Goal: Task Accomplishment & Management: Manage account settings

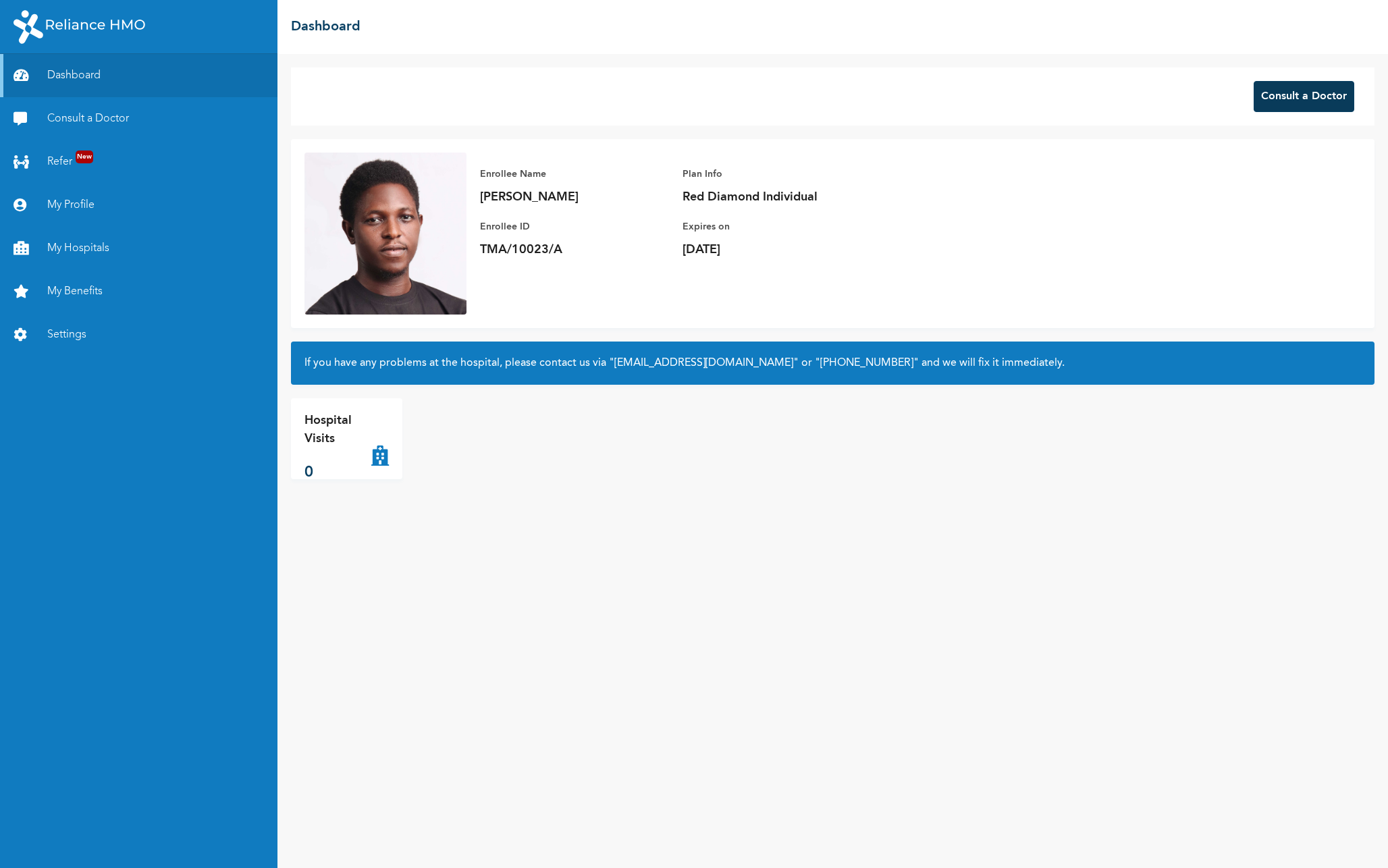
click at [1303, 100] on button "Consult a Doctor" at bounding box center [1304, 96] width 100 height 31
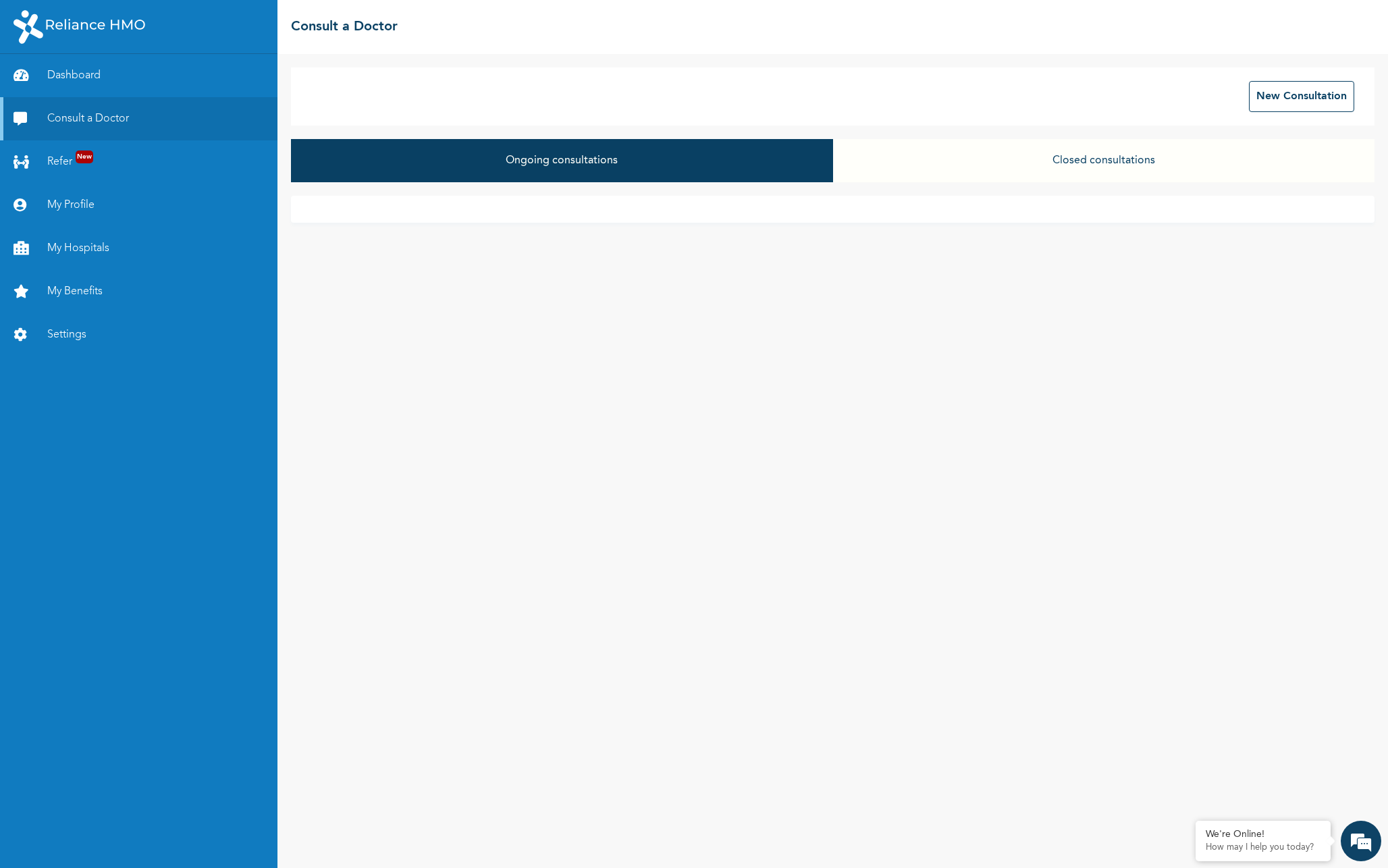
click at [1135, 157] on button "Closed consultations" at bounding box center [1104, 160] width 541 height 43
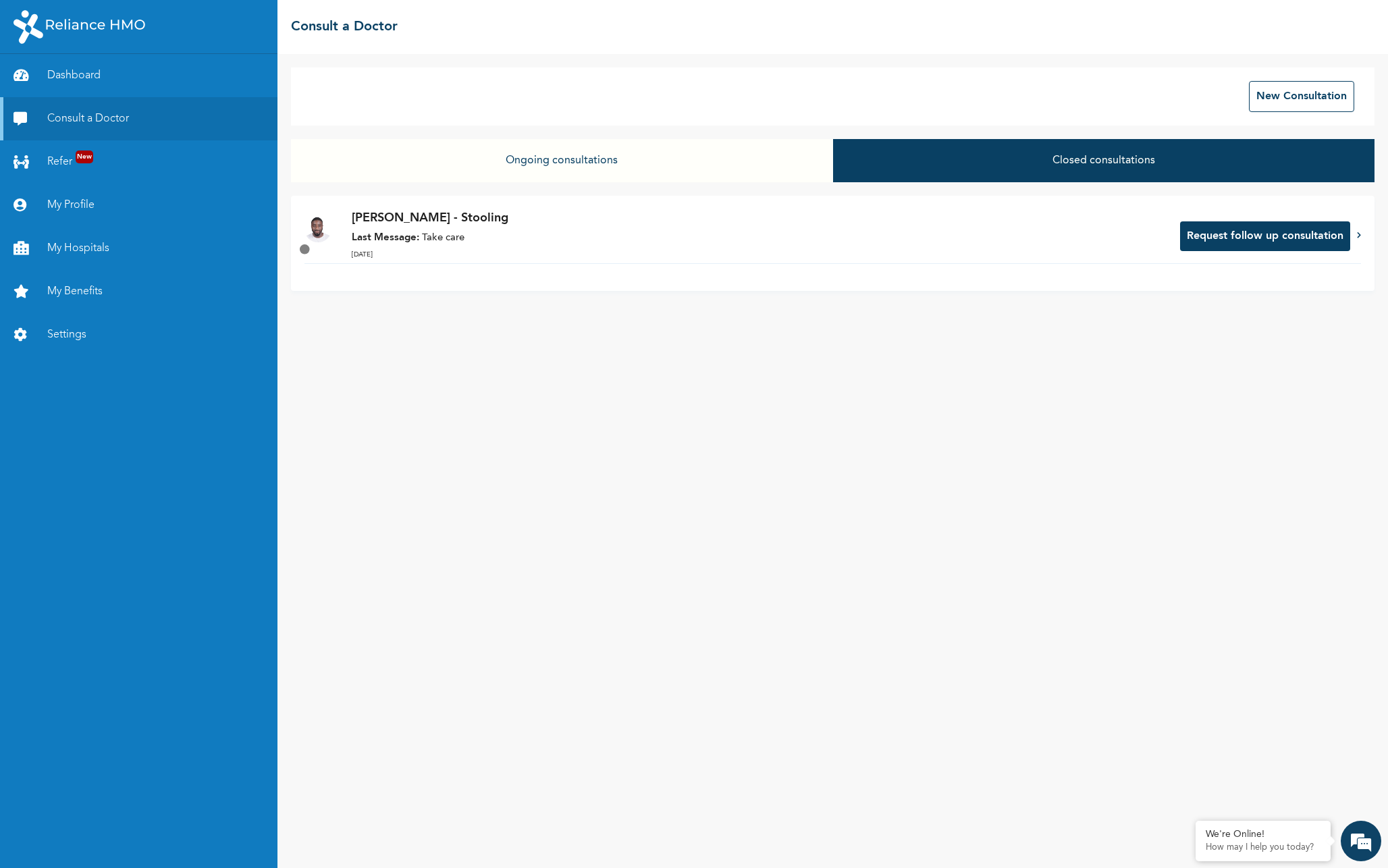
click at [622, 162] on button "Ongoing consultations" at bounding box center [562, 160] width 541 height 43
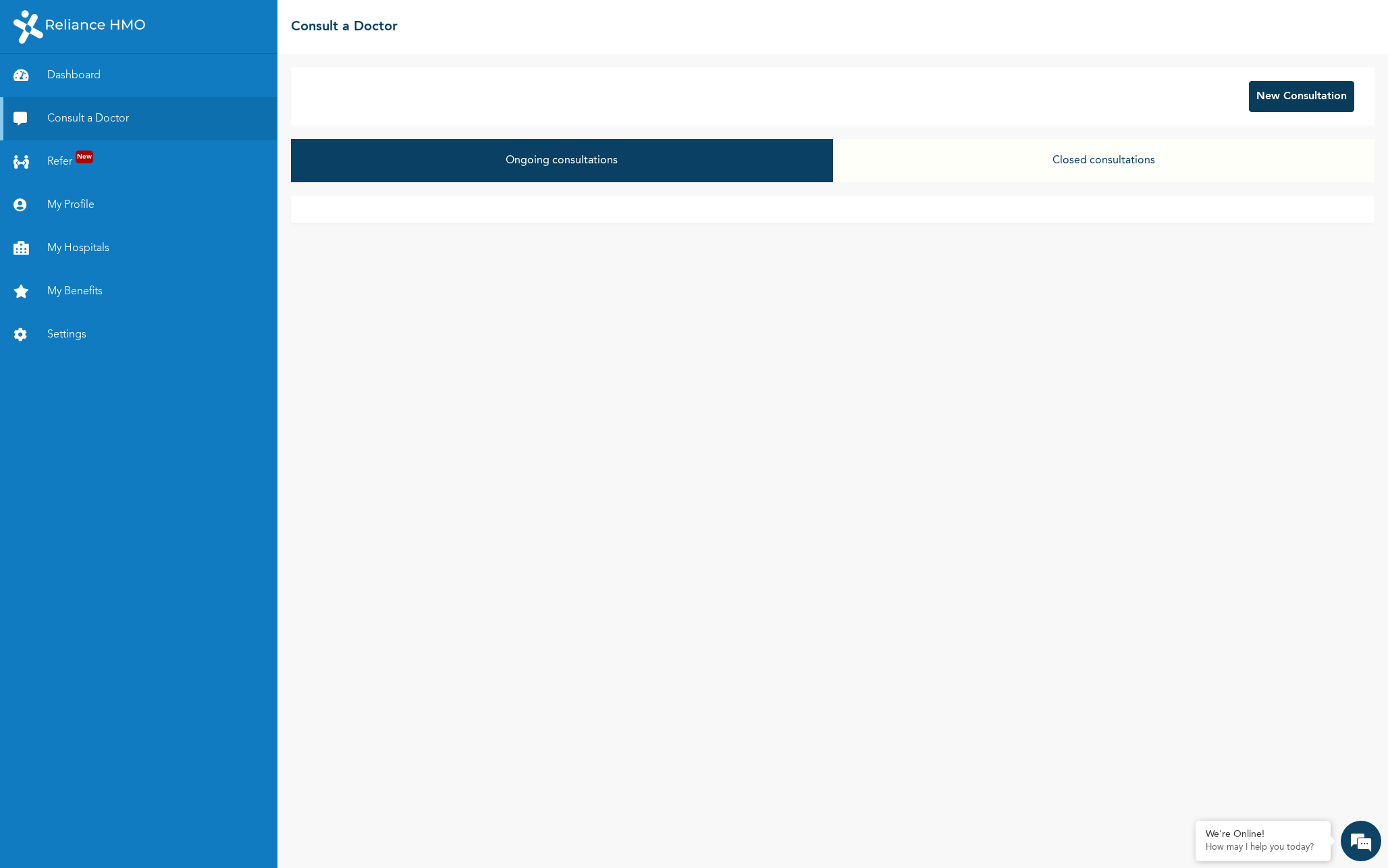
click at [1274, 95] on button "New Consultation" at bounding box center [1301, 96] width 105 height 31
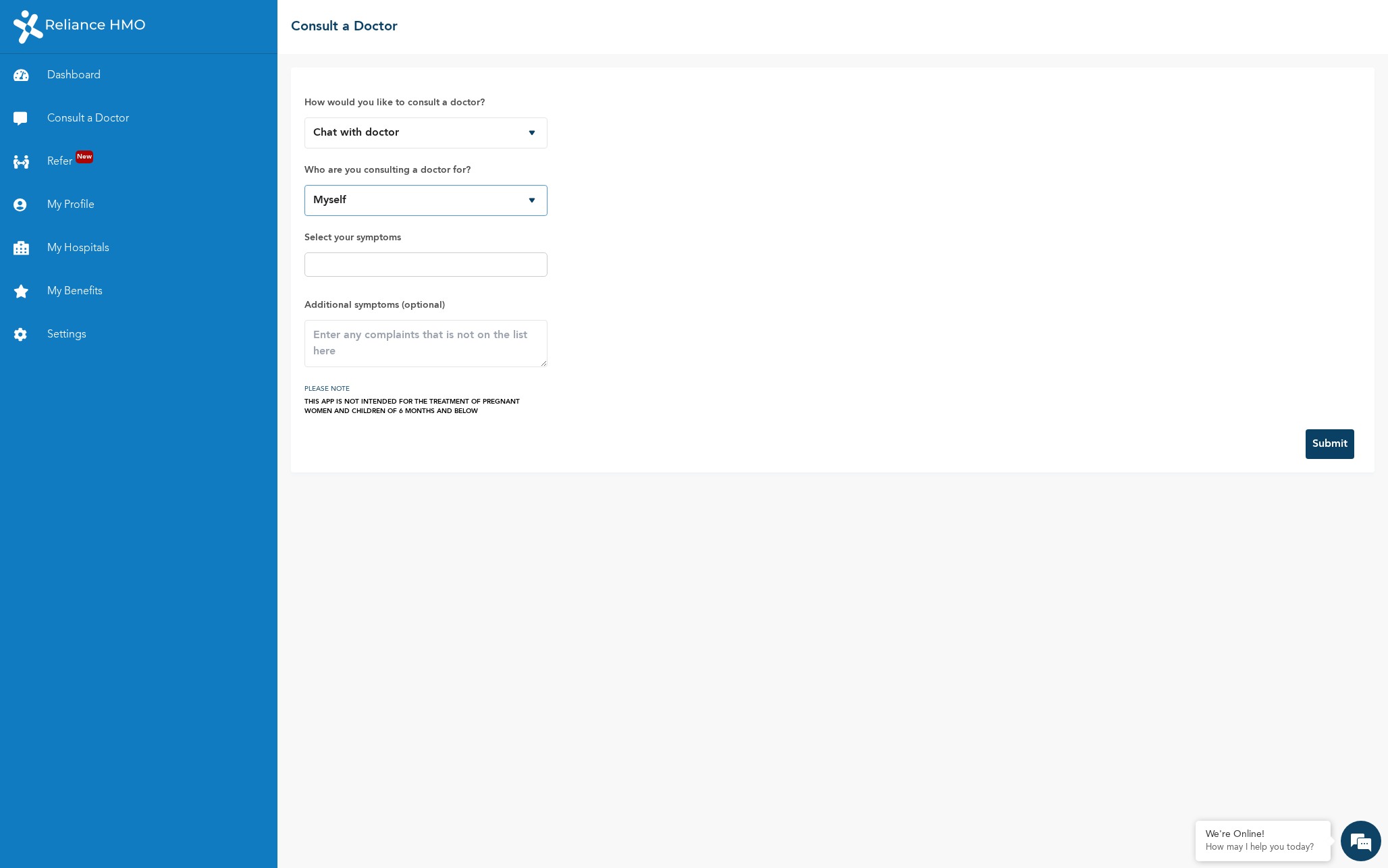
click at [467, 207] on select "Myself" at bounding box center [426, 201] width 243 height 31
click at [507, 136] on select "Chat with doctor Phone Call" at bounding box center [426, 133] width 243 height 31
select select "2"
click at [304, 117] on select "Chat with doctor Phone Call" at bounding box center [426, 133] width 243 height 31
click at [459, 210] on select "Myself" at bounding box center [426, 201] width 243 height 31
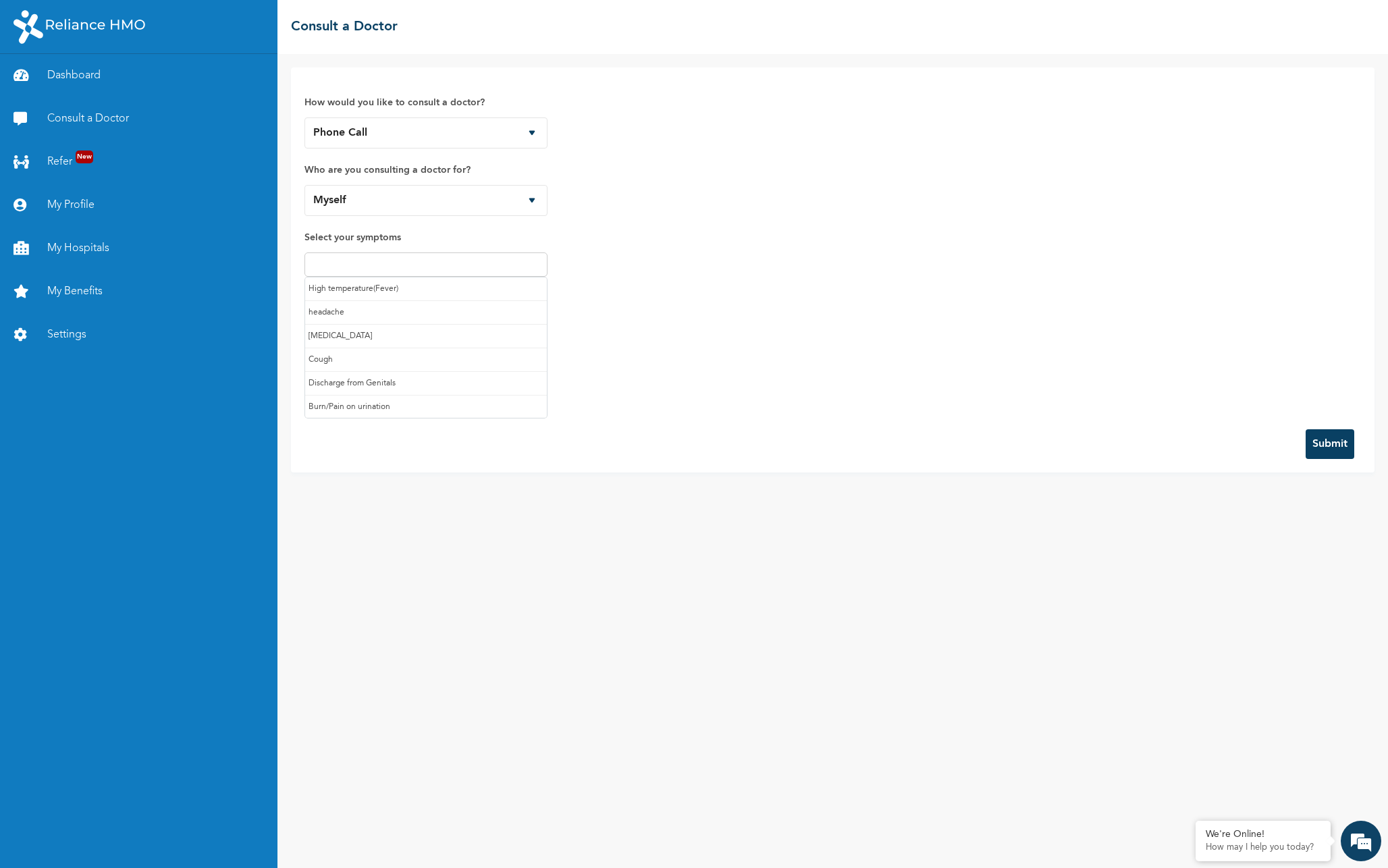
click at [446, 267] on input "text" at bounding box center [426, 265] width 235 height 16
type input "cath"
click button "Submit" at bounding box center [1331, 444] width 49 height 30
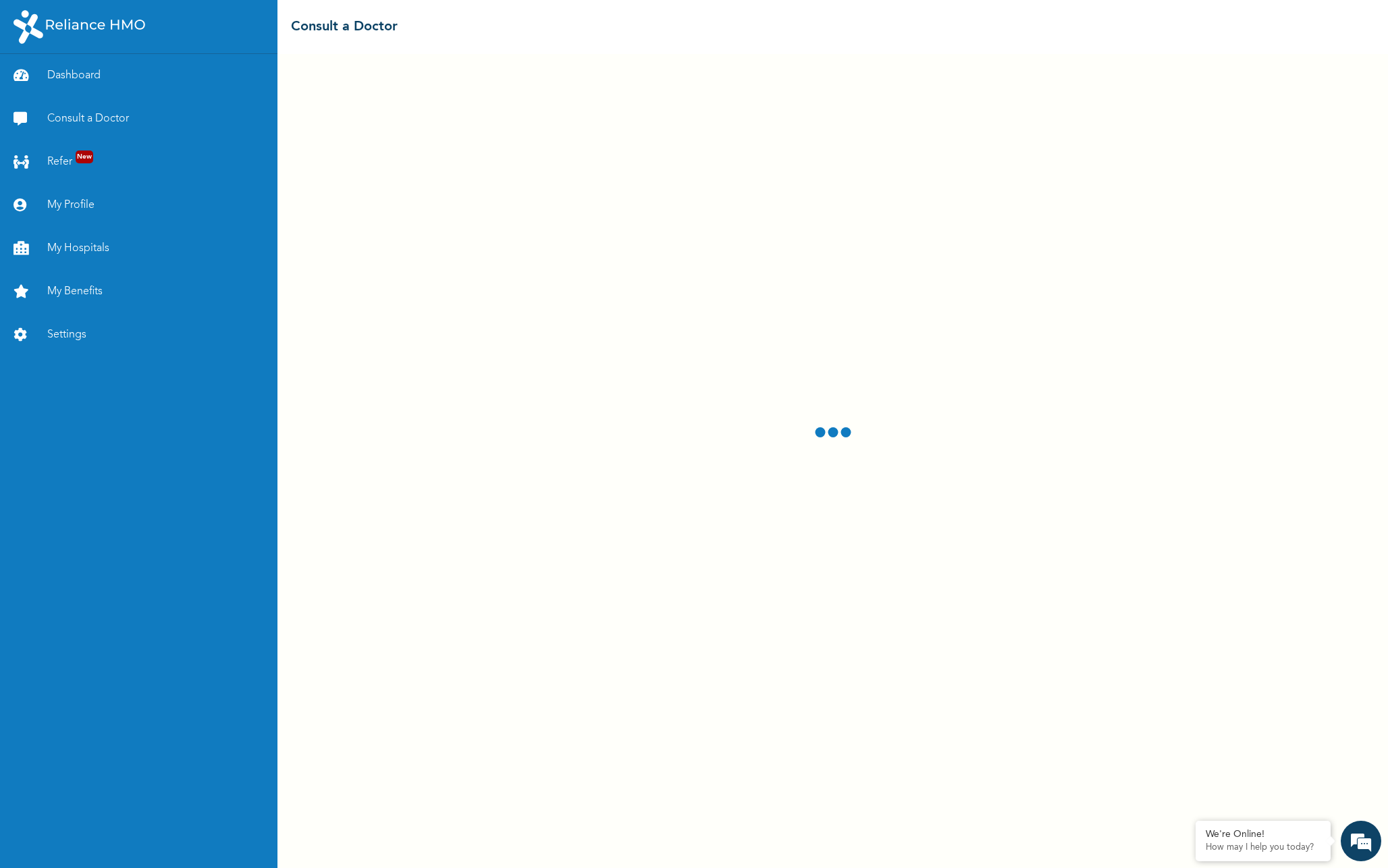
select select "2"
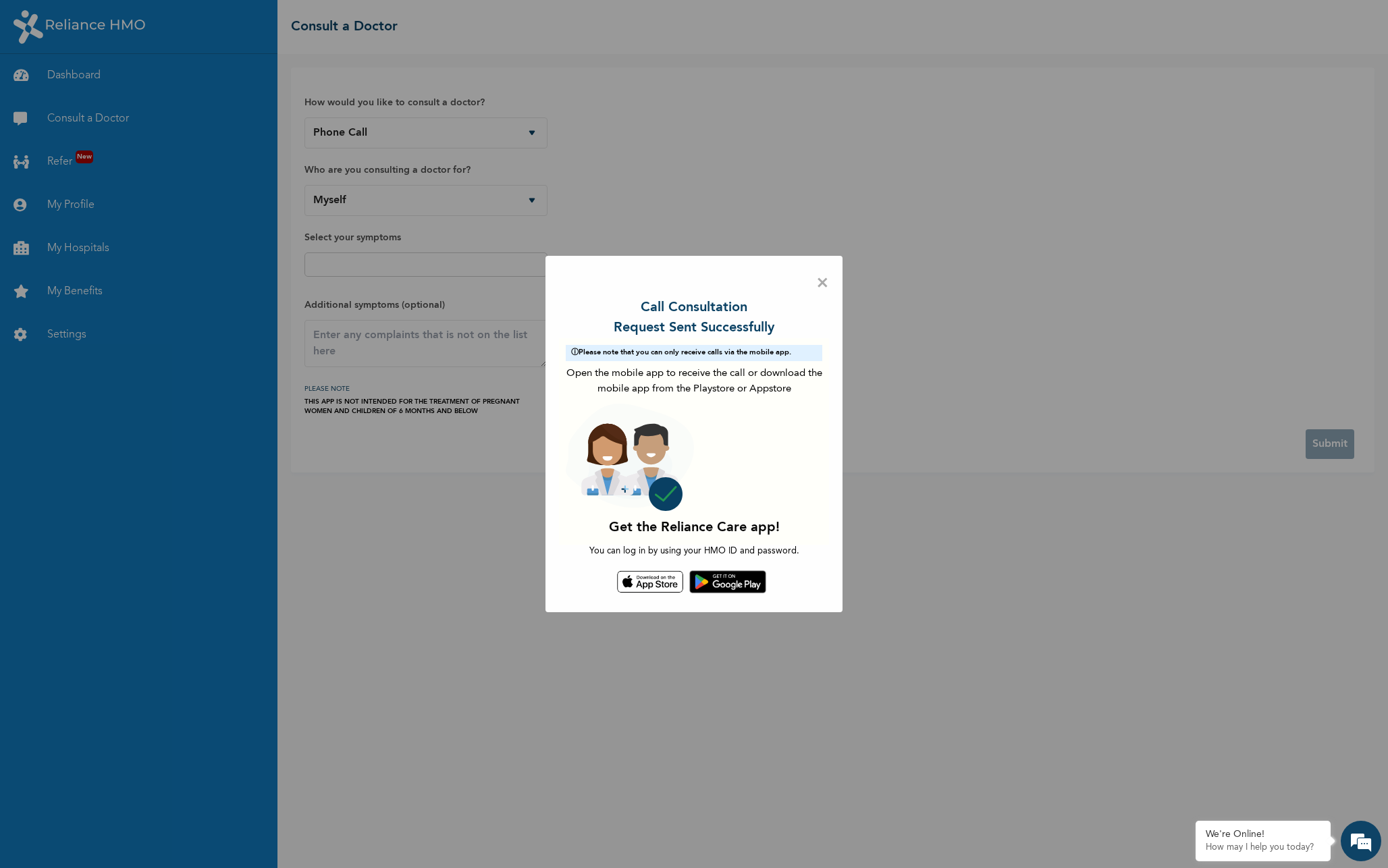
click at [822, 280] on span "×" at bounding box center [823, 283] width 13 height 28
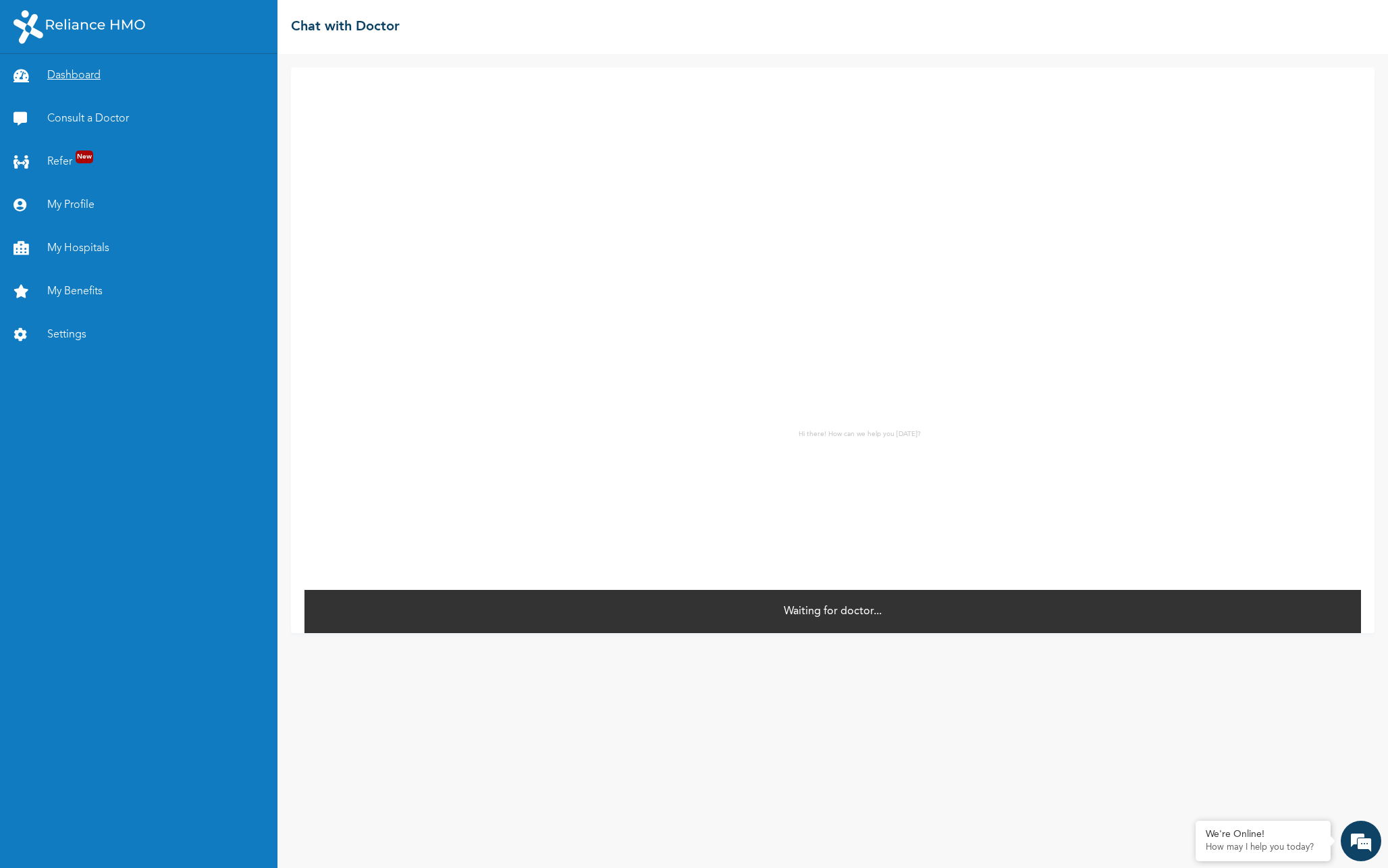
click at [83, 79] on link "Dashboard" at bounding box center [138, 75] width 278 height 43
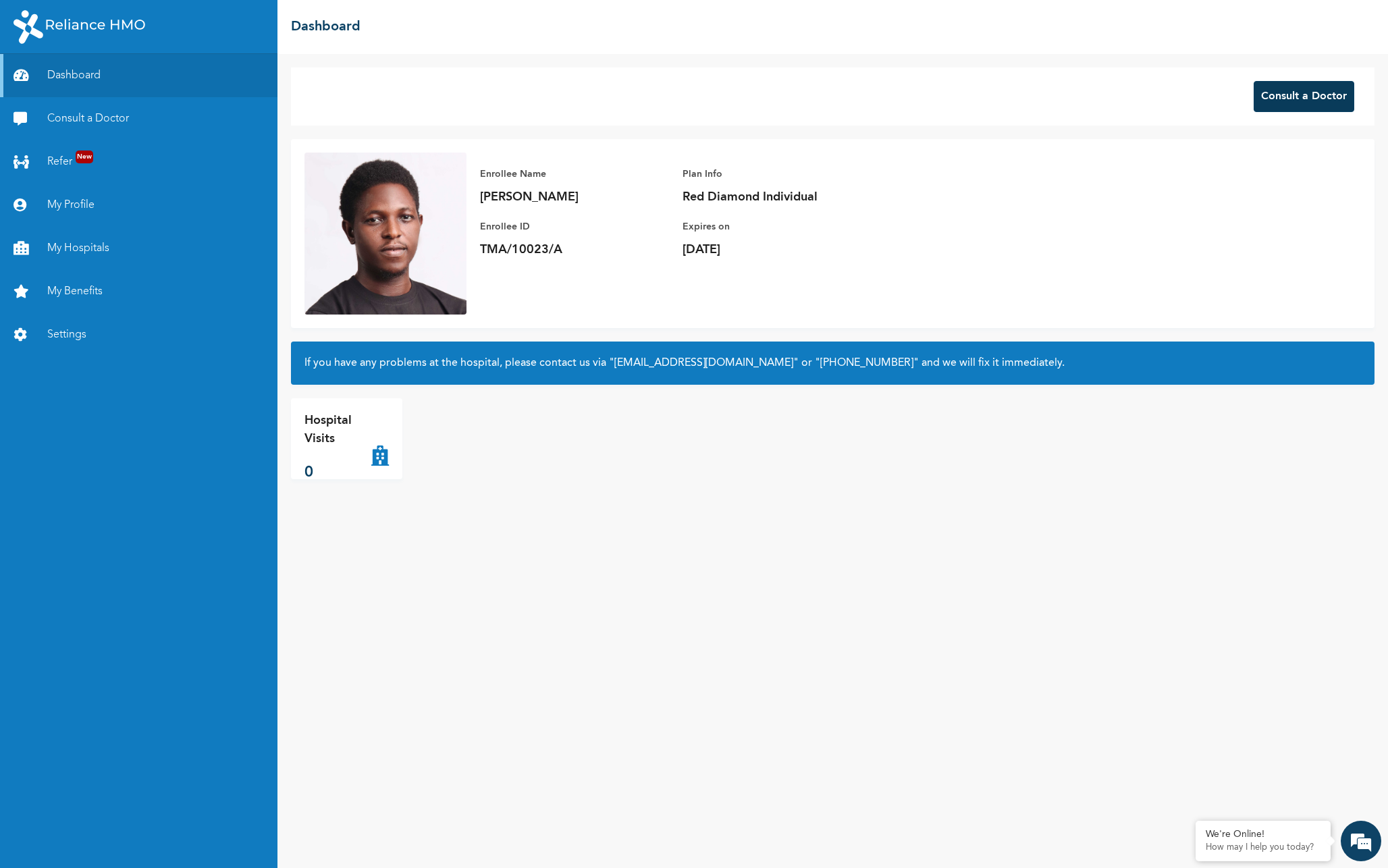
click at [1277, 96] on button "Consult a Doctor" at bounding box center [1304, 96] width 100 height 31
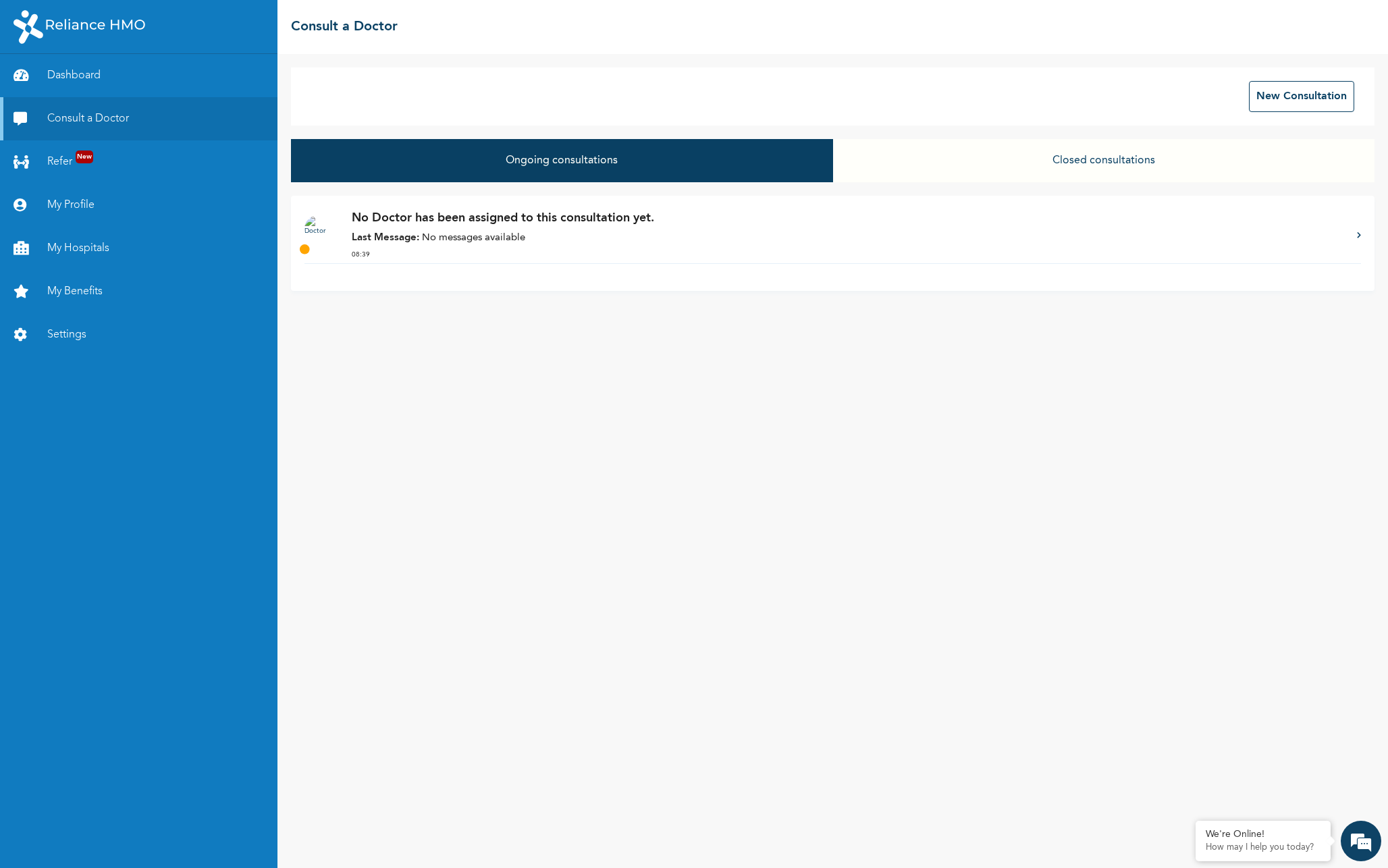
click at [1358, 235] on icon at bounding box center [1359, 235] width 4 height 6
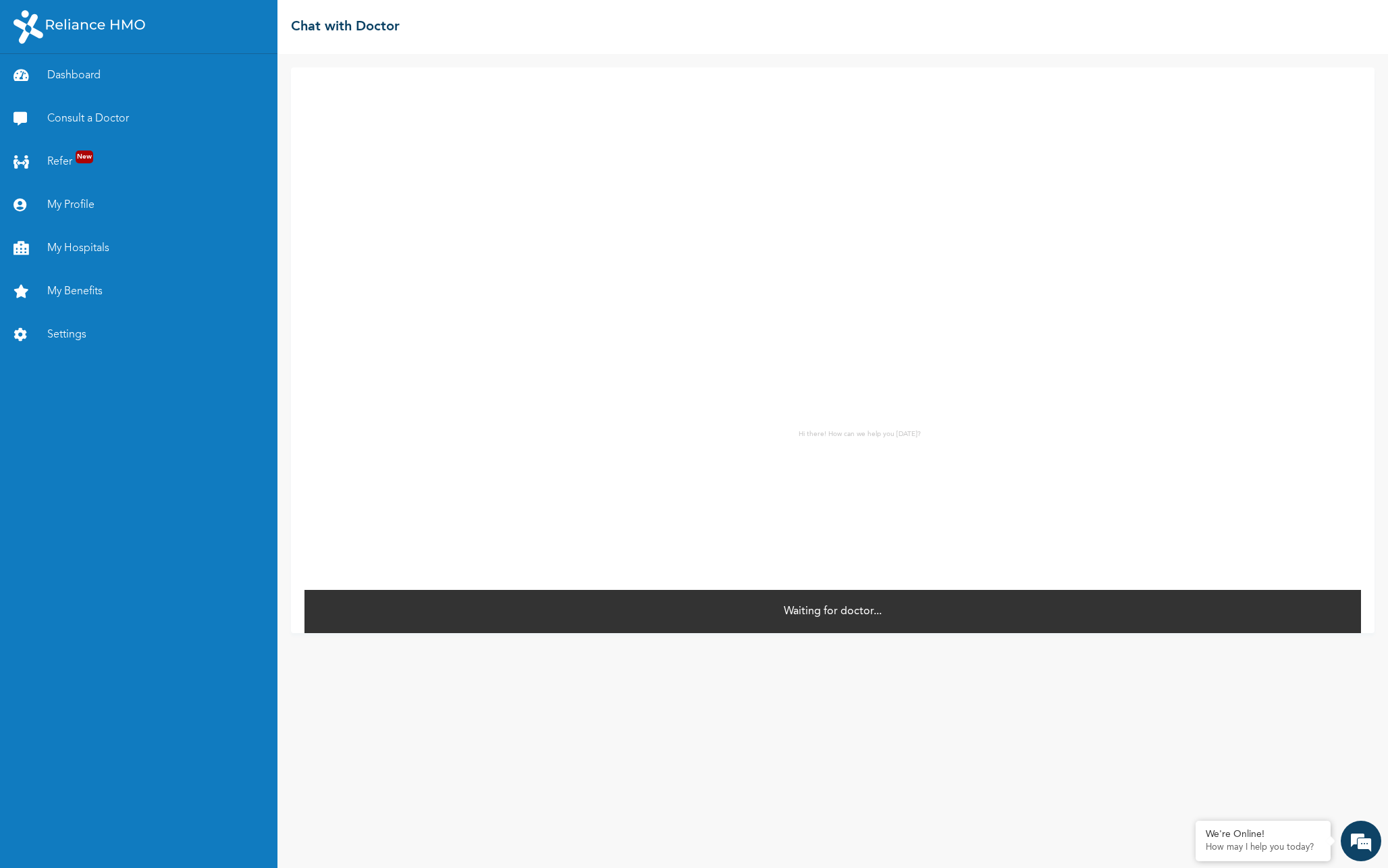
click at [835, 442] on div "Hi there! How can we help you today? *" at bounding box center [833, 328] width 1057 height 521
click at [827, 609] on p "Waiting for doctor..." at bounding box center [833, 612] width 98 height 16
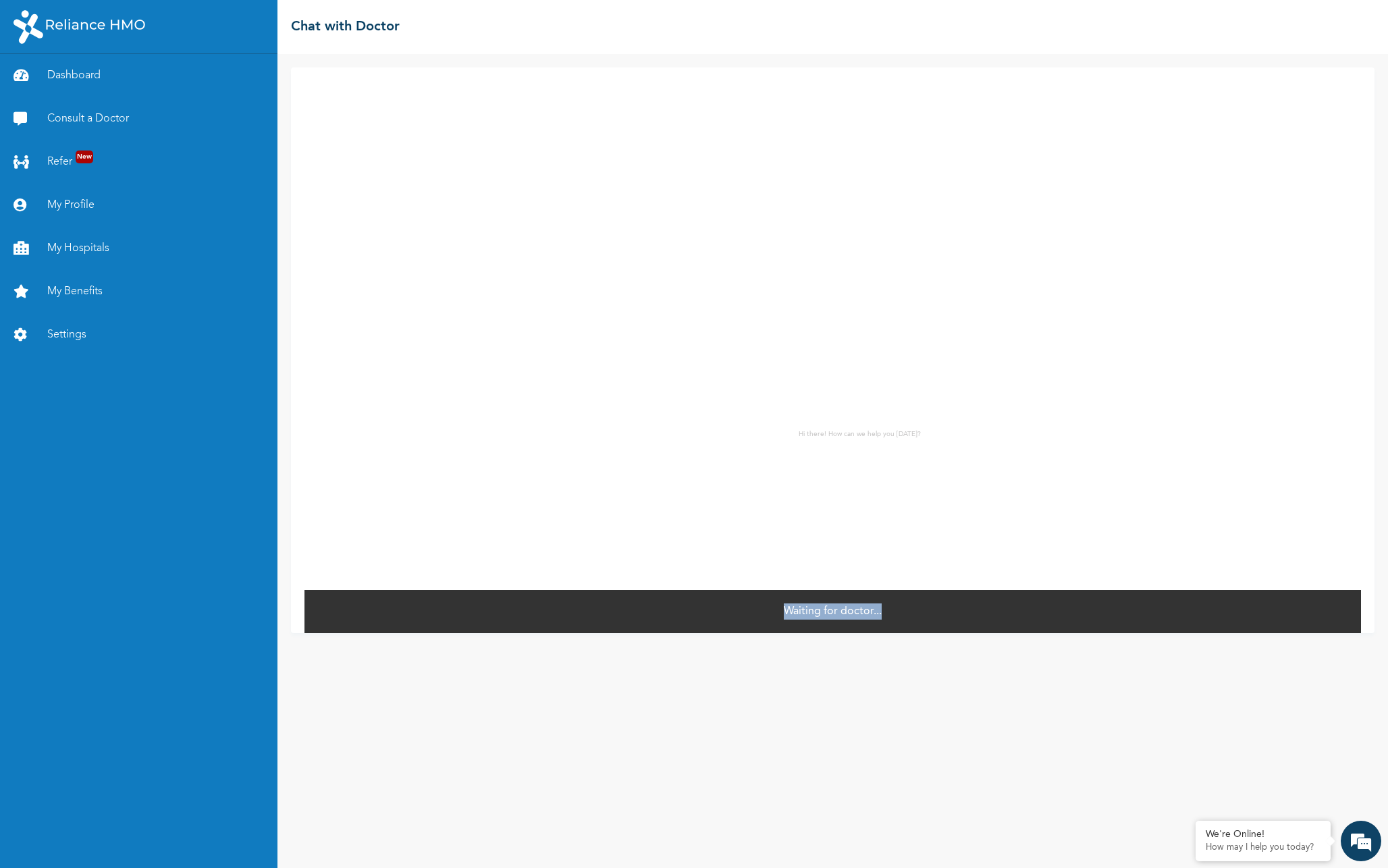
click at [827, 609] on p "Waiting for doctor..." at bounding box center [833, 612] width 98 height 16
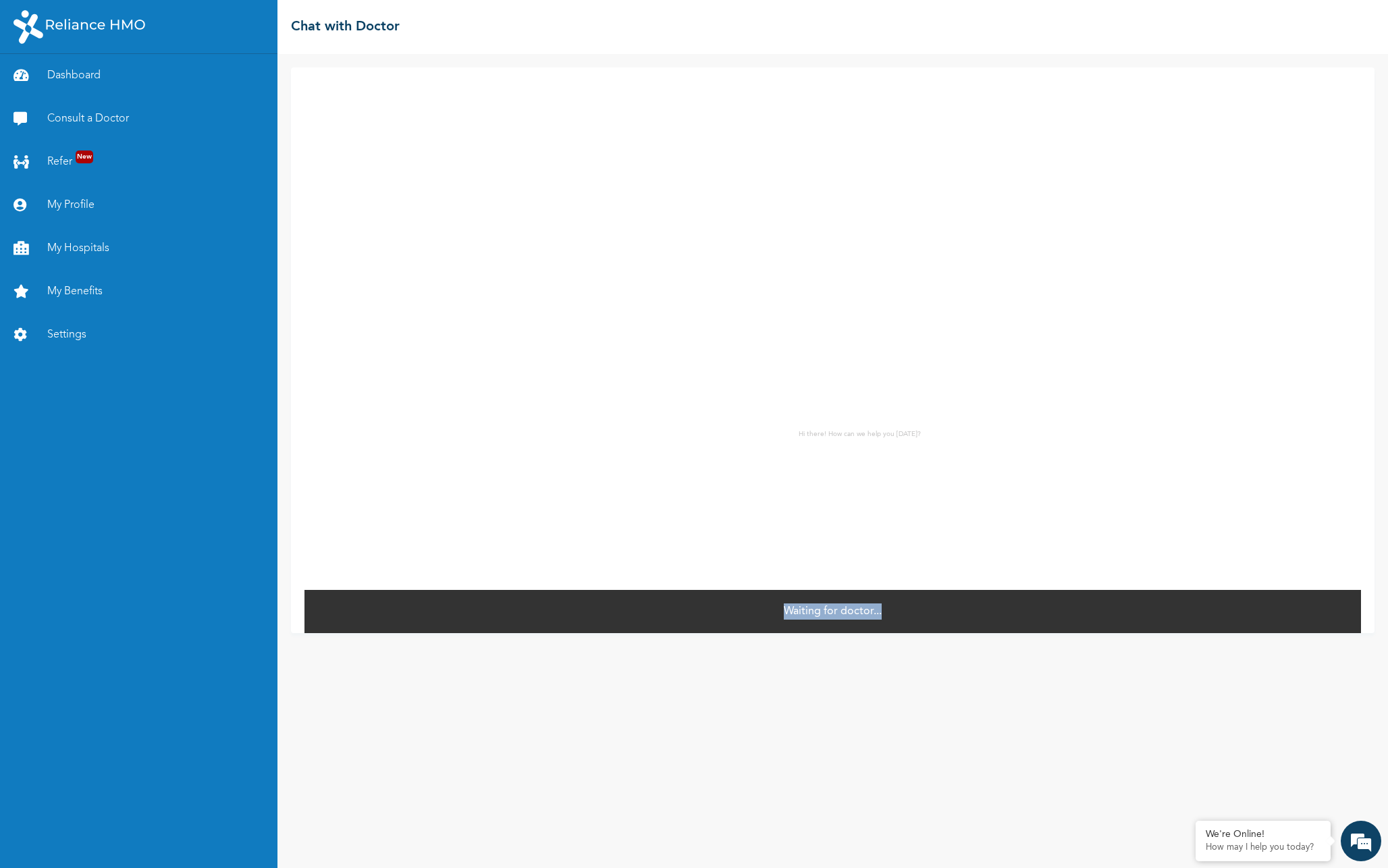
click at [827, 609] on p "Waiting for doctor..." at bounding box center [833, 612] width 98 height 16
click at [64, 121] on link "Consult a Doctor" at bounding box center [138, 118] width 278 height 43
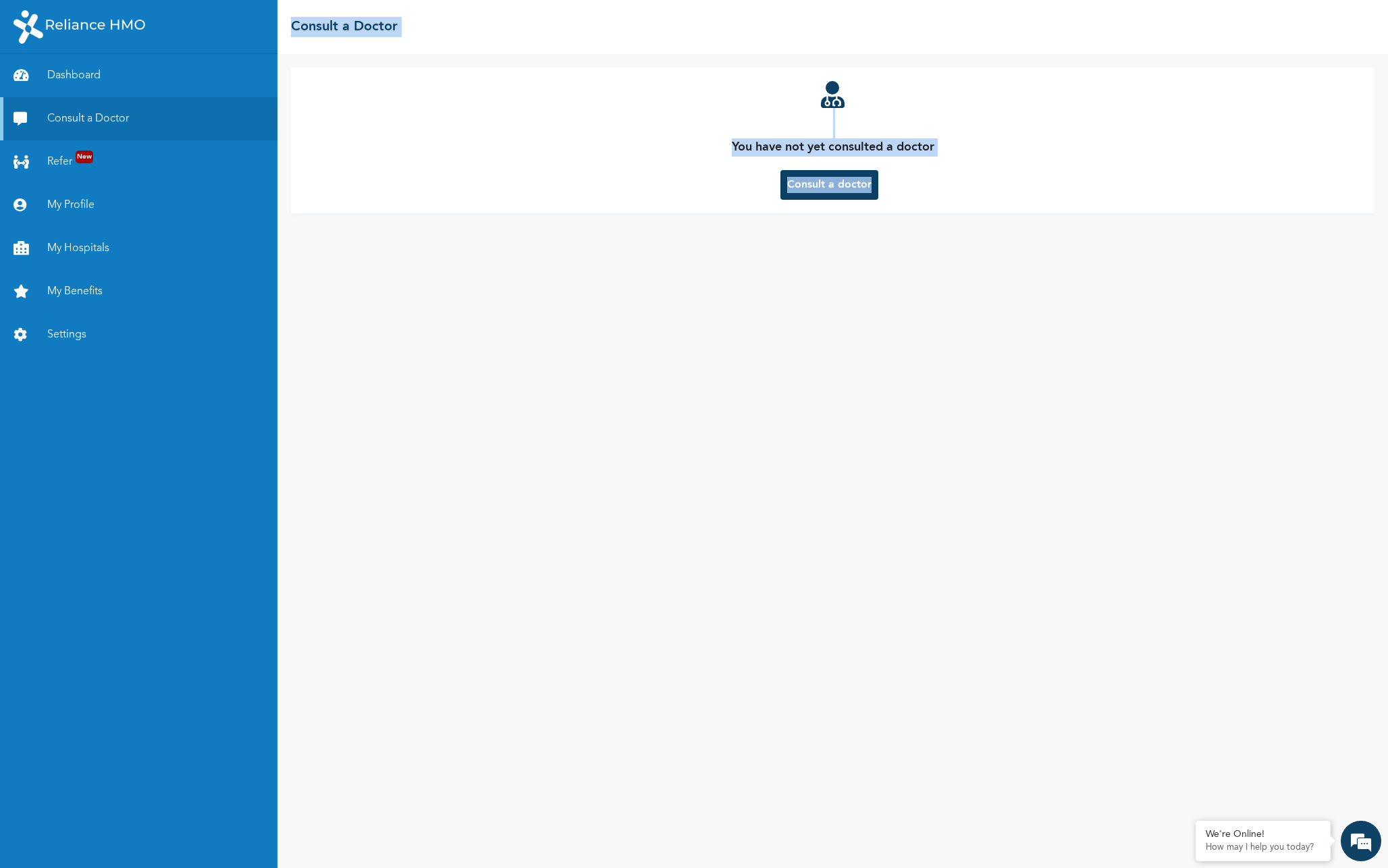
click at [935, 154] on p "You have not yet consulted a doctor" at bounding box center [833, 147] width 202 height 19
click at [845, 180] on button "Consult a doctor" at bounding box center [829, 184] width 98 height 30
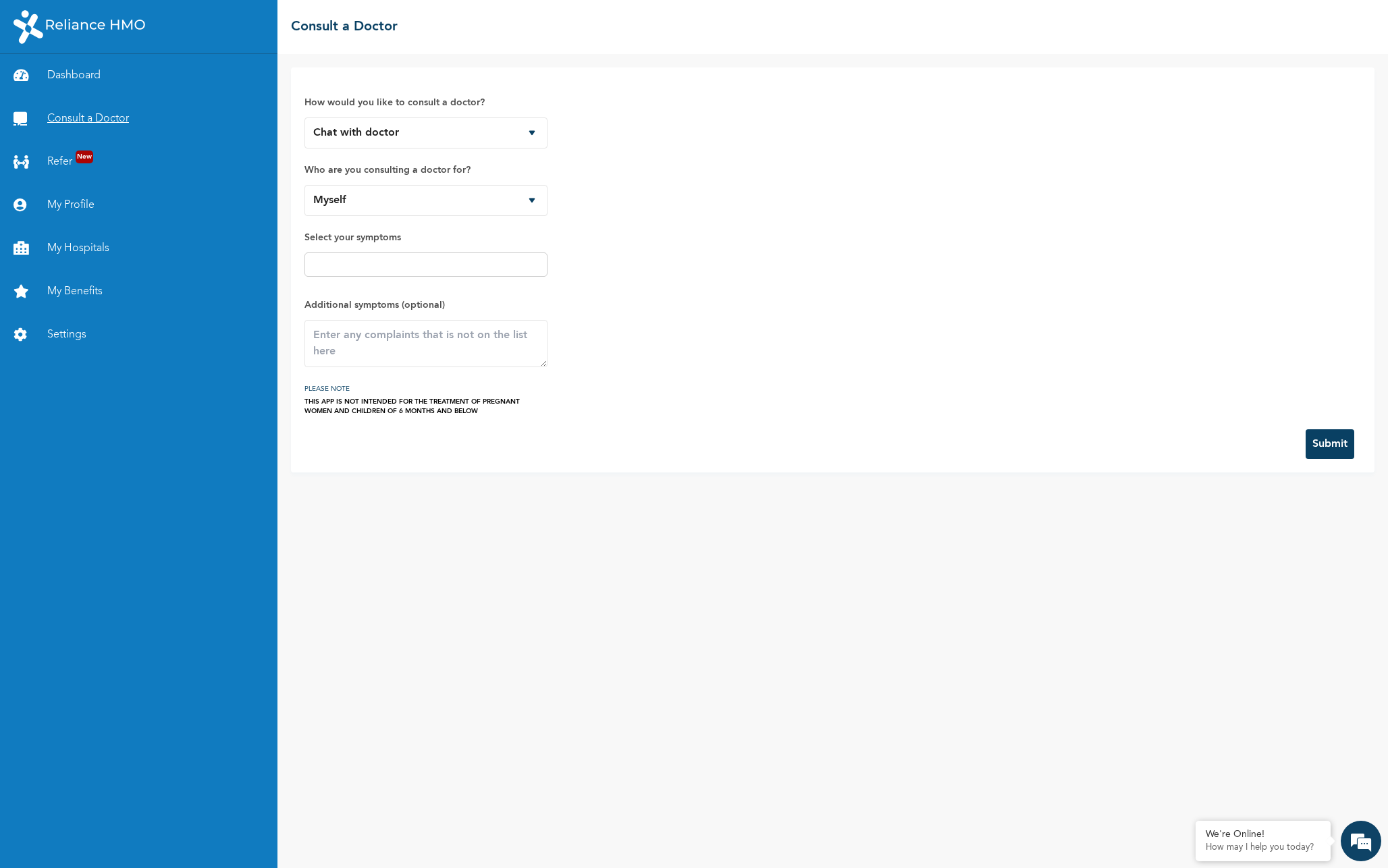
click at [101, 116] on link "Consult a Doctor" at bounding box center [138, 118] width 278 height 43
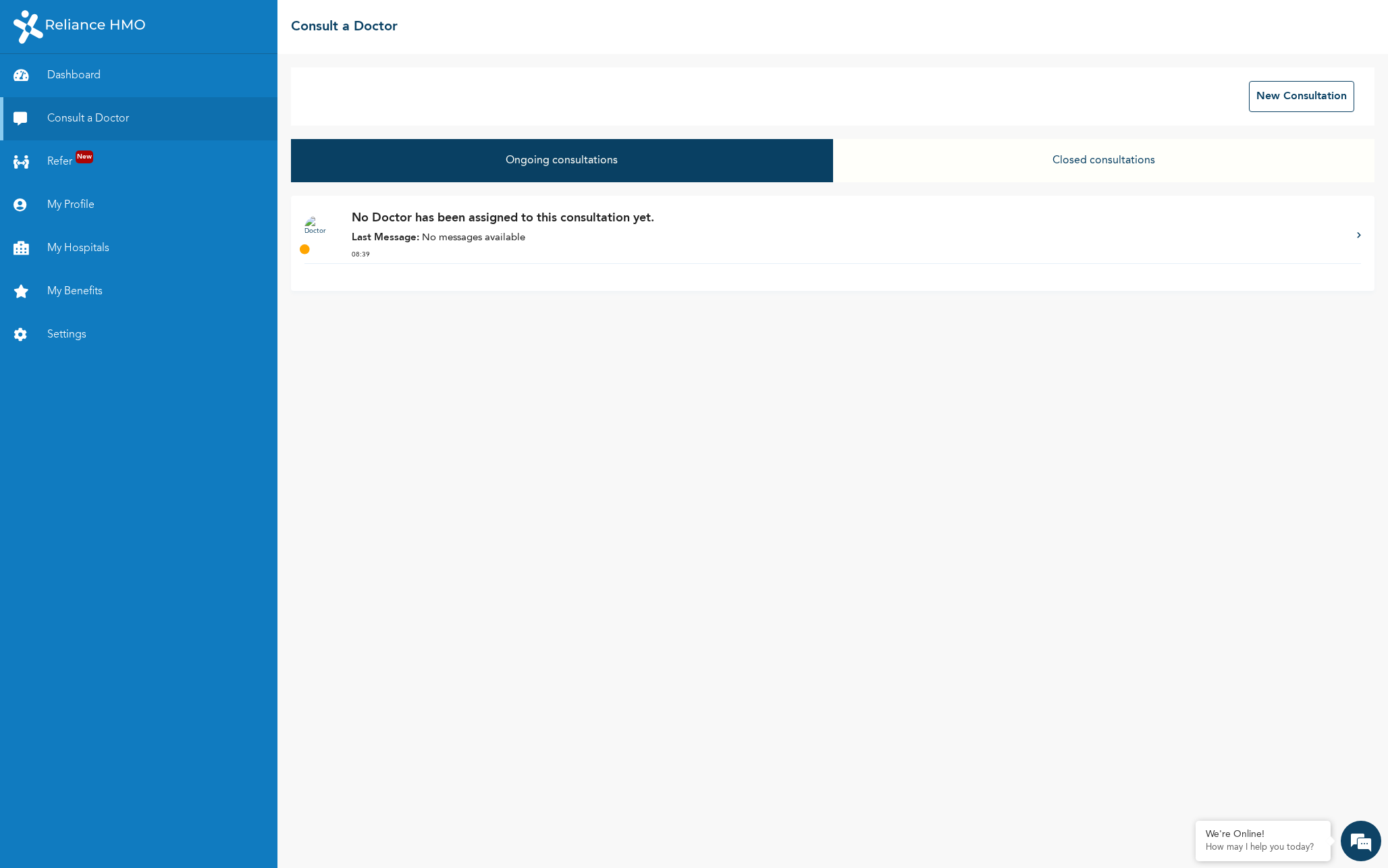
click at [1034, 159] on button "Closed consultations" at bounding box center [1104, 160] width 541 height 43
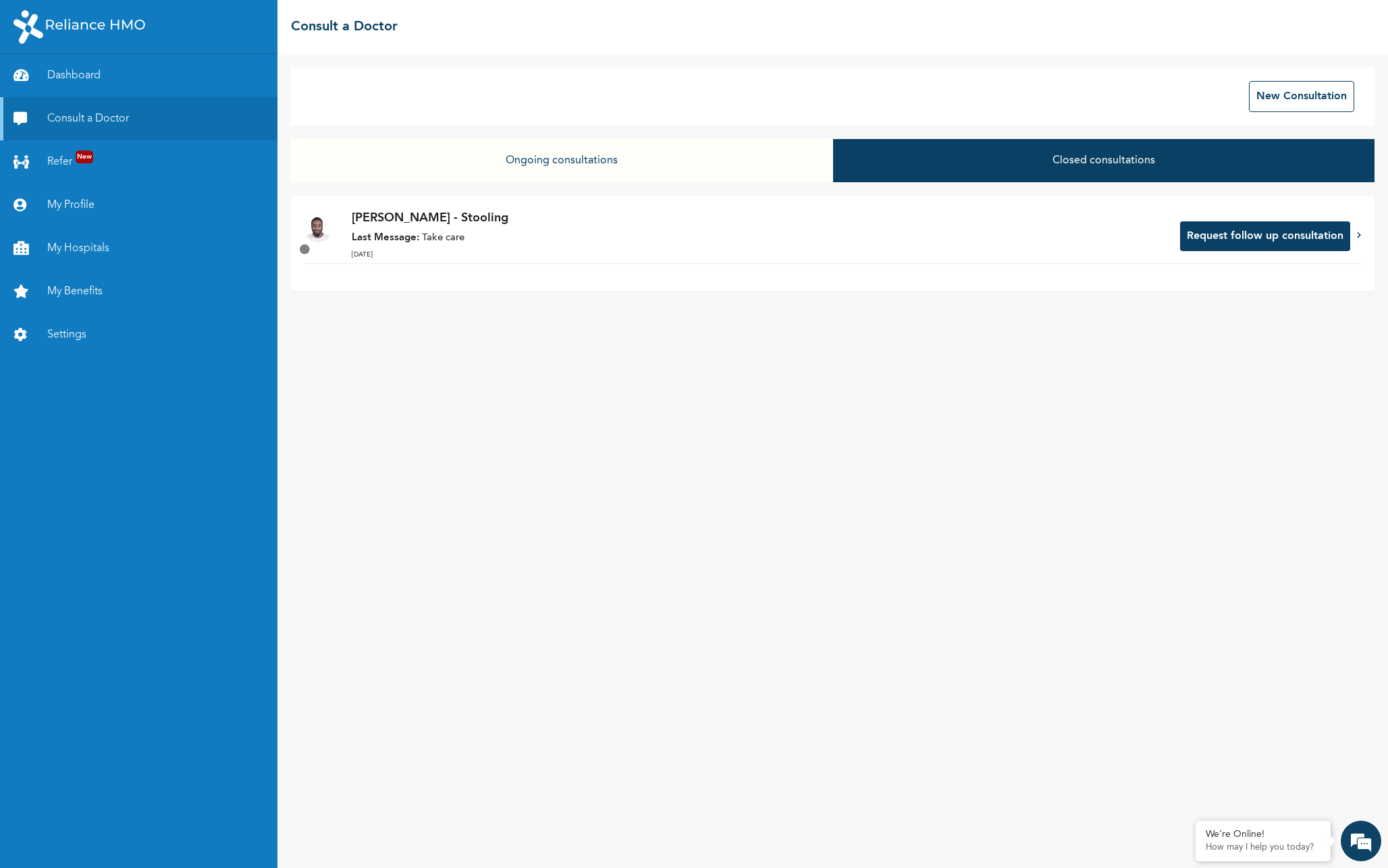
click at [742, 166] on button "Ongoing consultations" at bounding box center [562, 160] width 541 height 43
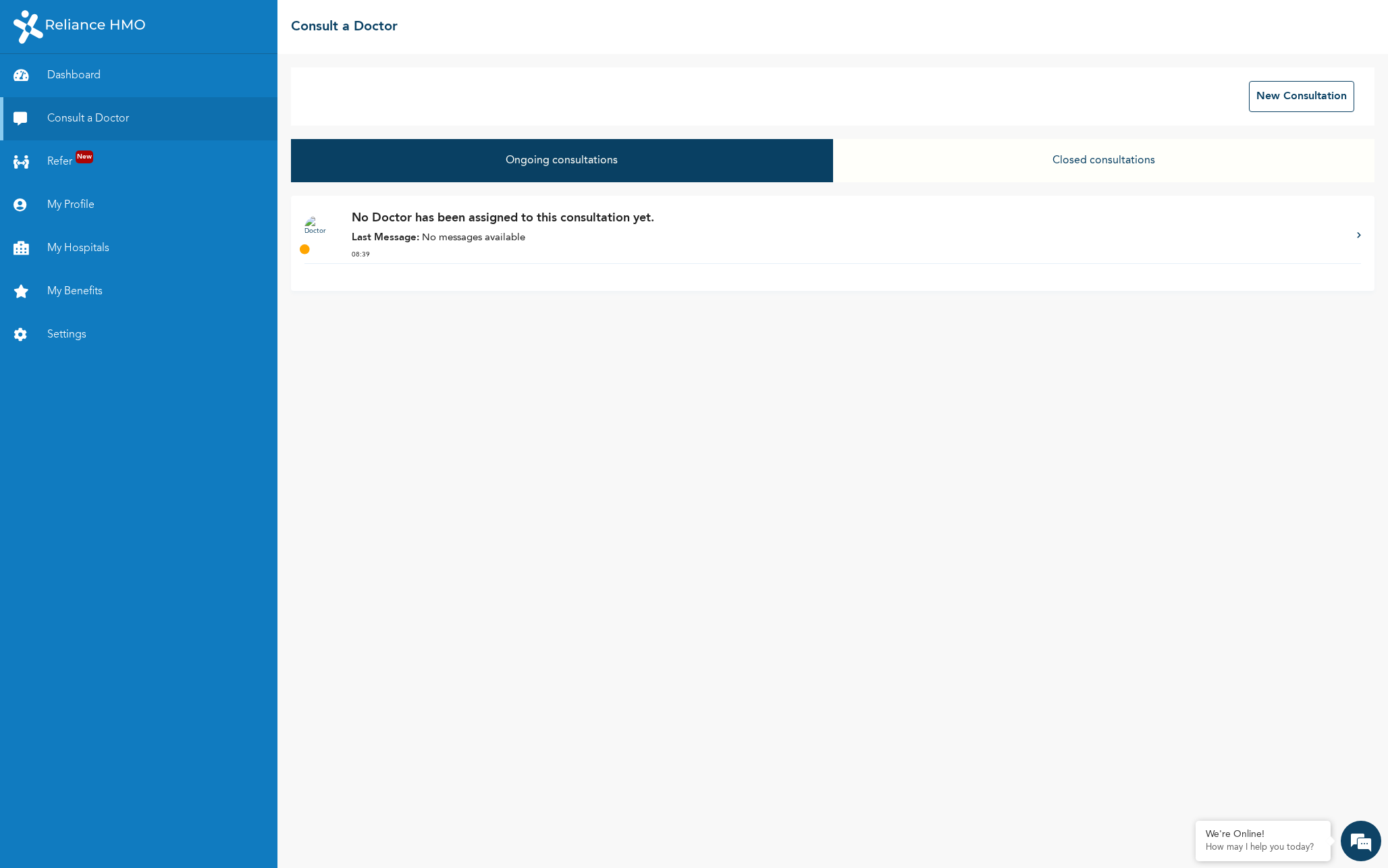
click at [1038, 144] on button "Closed consultations" at bounding box center [1104, 160] width 541 height 43
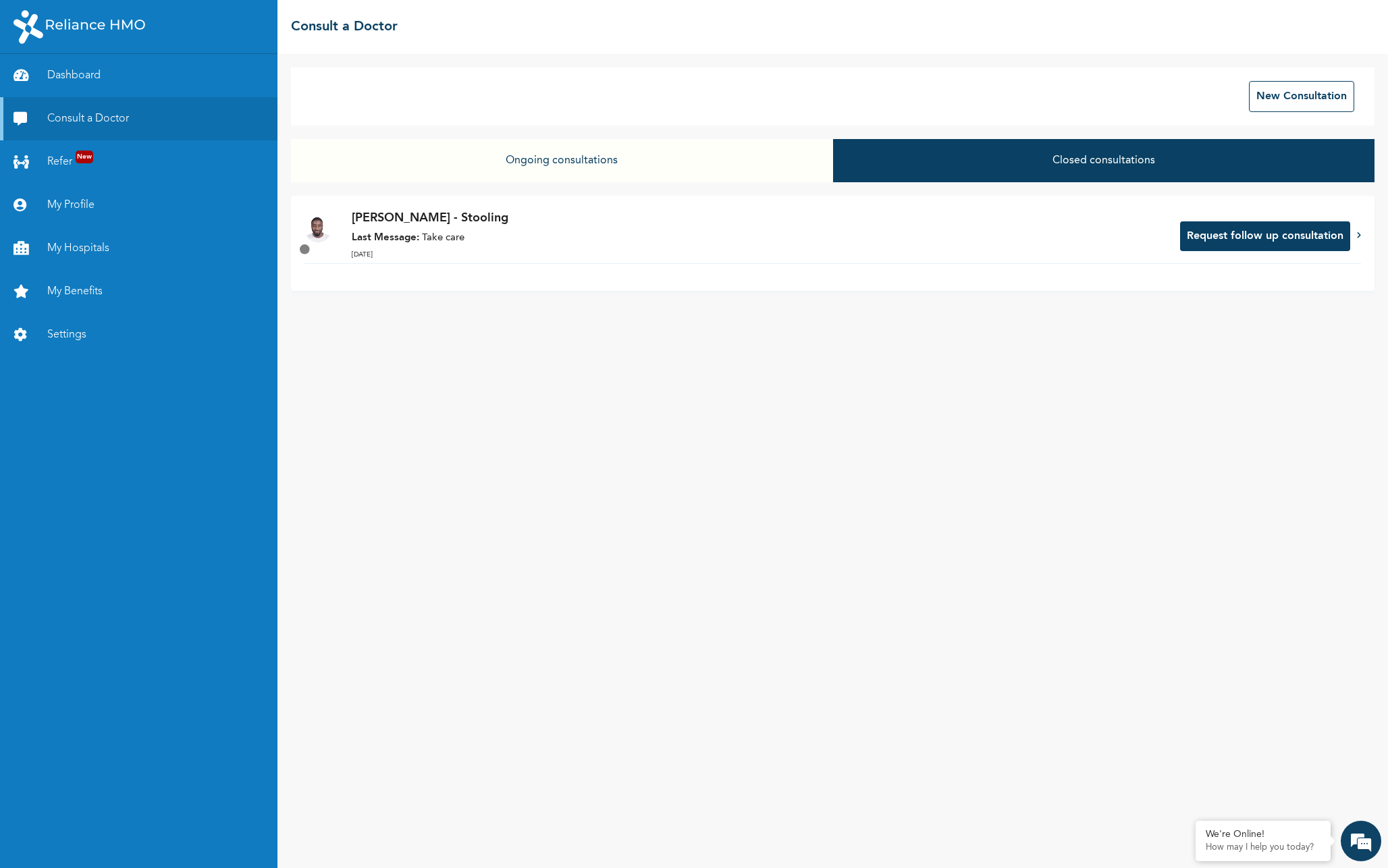
click at [1038, 150] on button "Closed consultations" at bounding box center [1104, 160] width 541 height 43
click at [1021, 161] on button "Closed consultations" at bounding box center [1104, 160] width 541 height 43
click at [715, 157] on button "Ongoing consultations" at bounding box center [562, 160] width 541 height 43
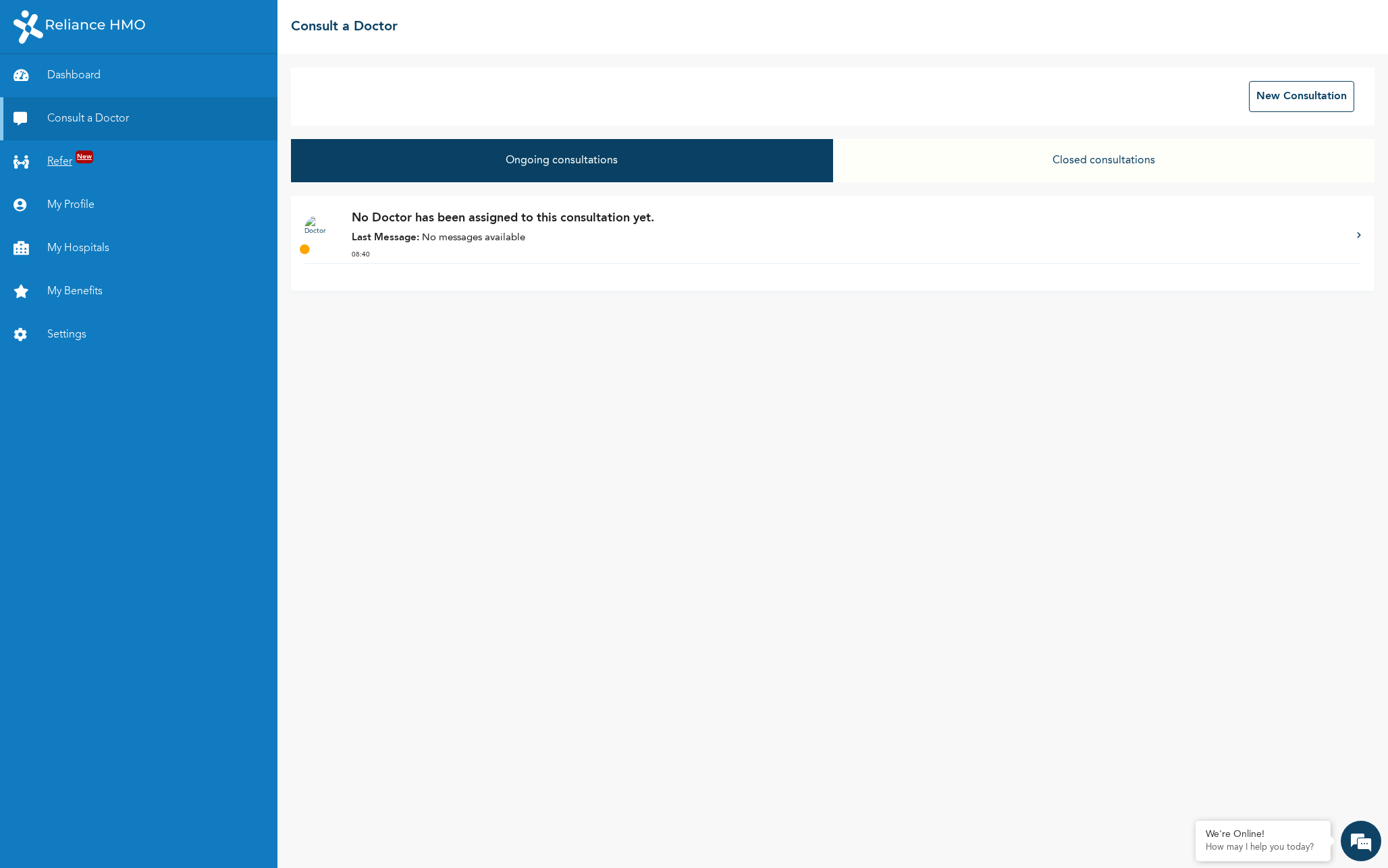
click at [61, 156] on link "Refer New" at bounding box center [138, 162] width 278 height 43
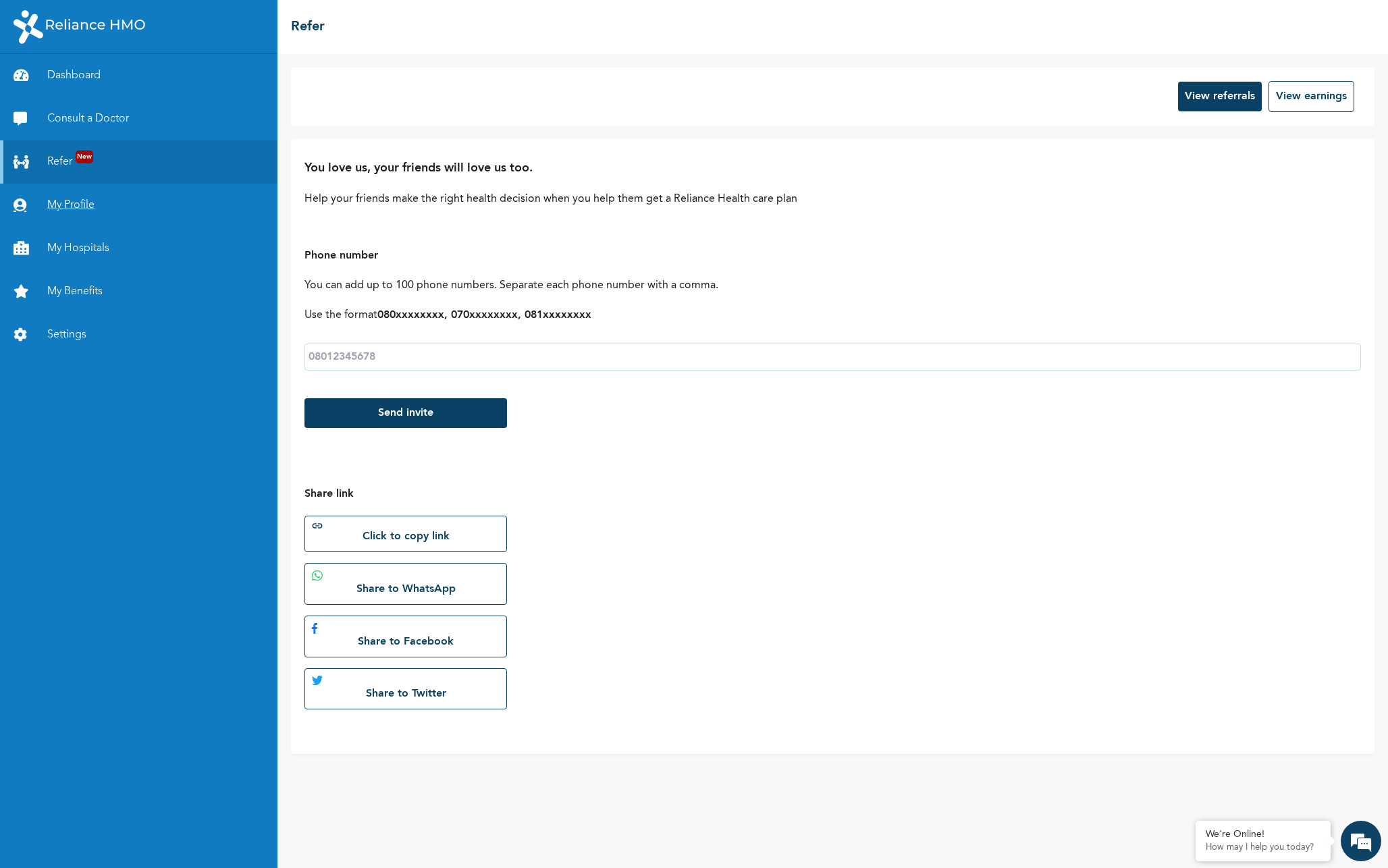
click at [69, 197] on link "My Profile" at bounding box center [138, 205] width 278 height 43
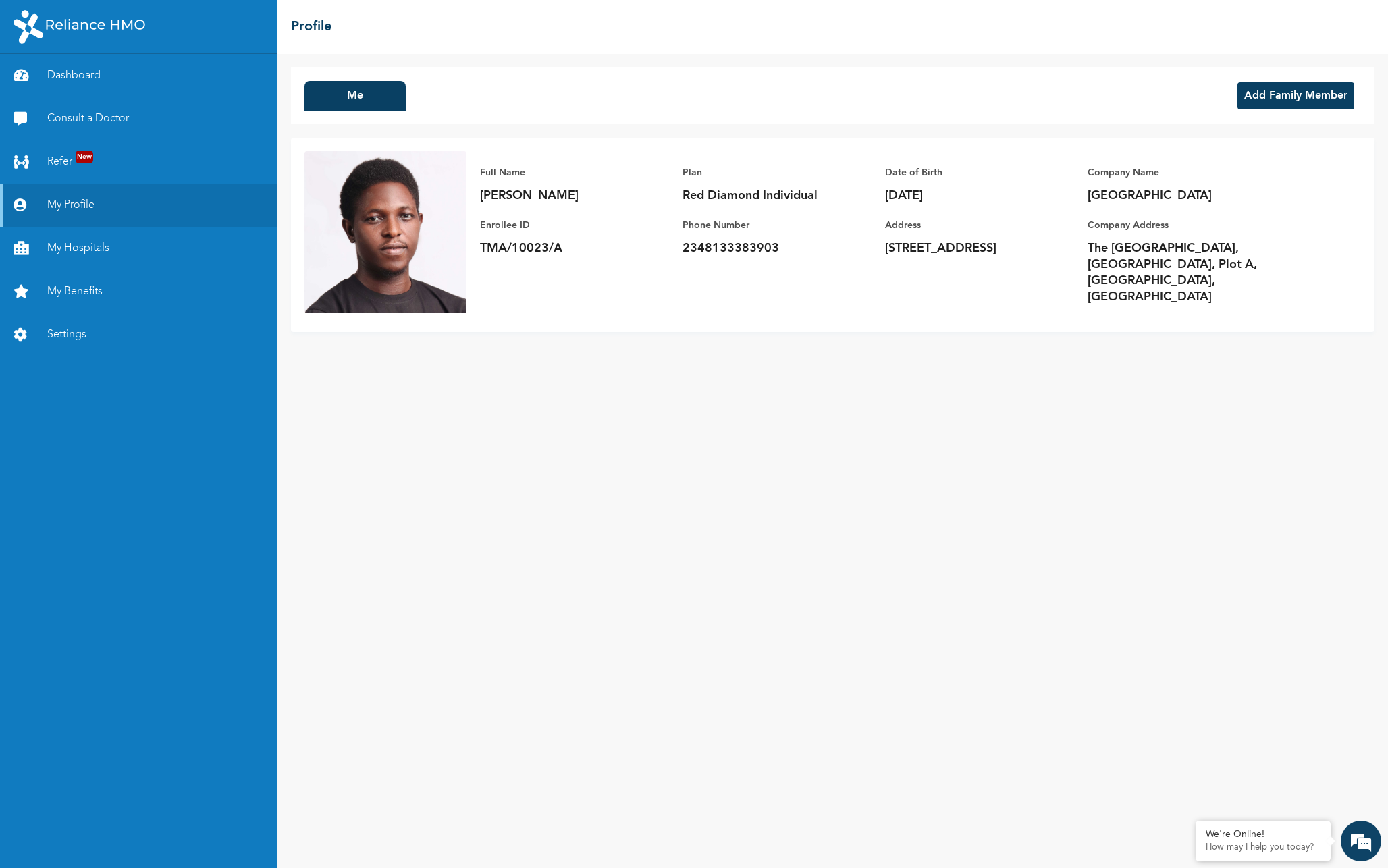
click at [1278, 112] on div "Me Add Family Member" at bounding box center [833, 95] width 1084 height 57
click at [1276, 87] on button "Add Family Member" at bounding box center [1296, 95] width 117 height 27
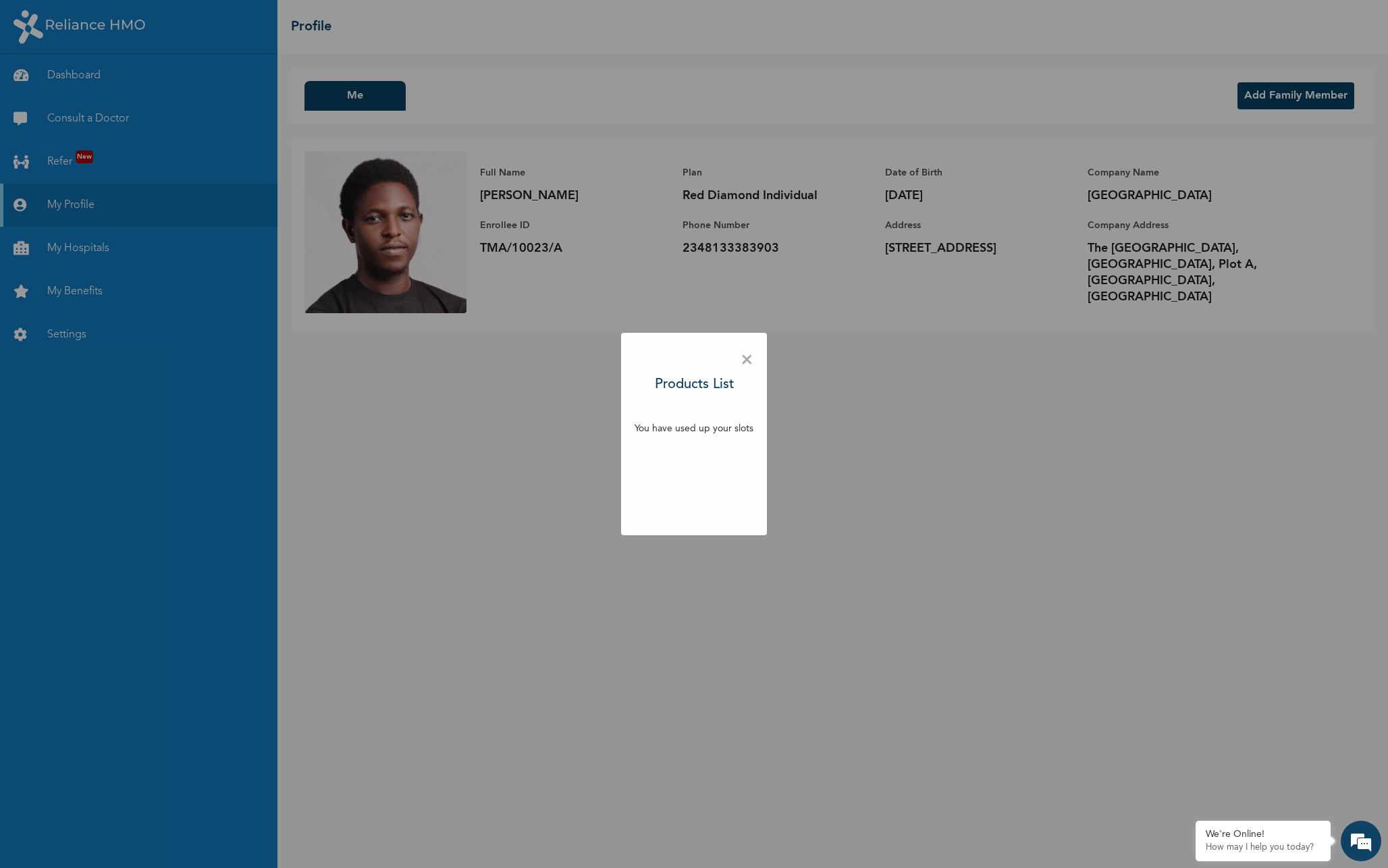
click at [749, 358] on span "×" at bounding box center [747, 360] width 13 height 28
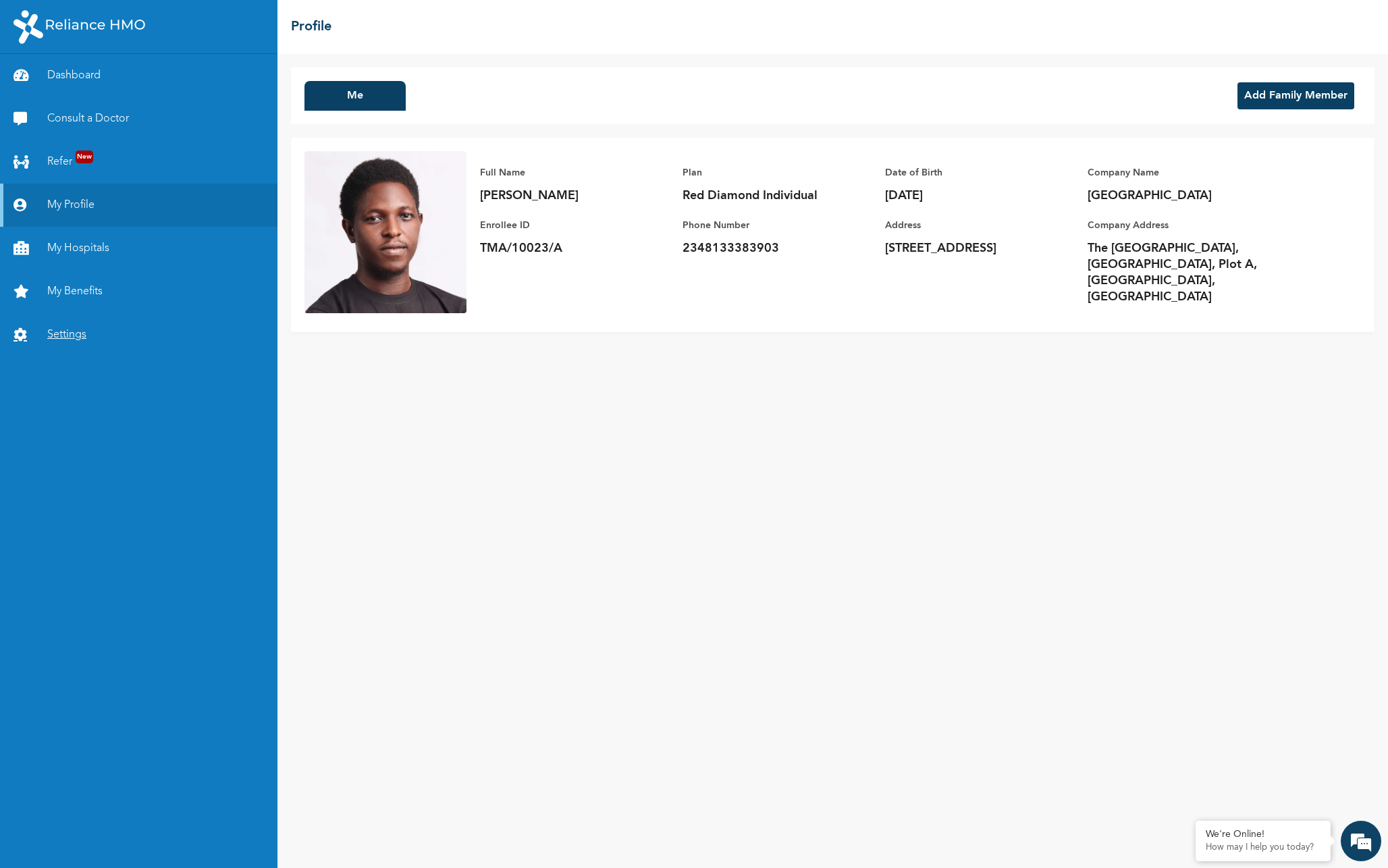
click at [47, 325] on link "Settings" at bounding box center [138, 334] width 278 height 43
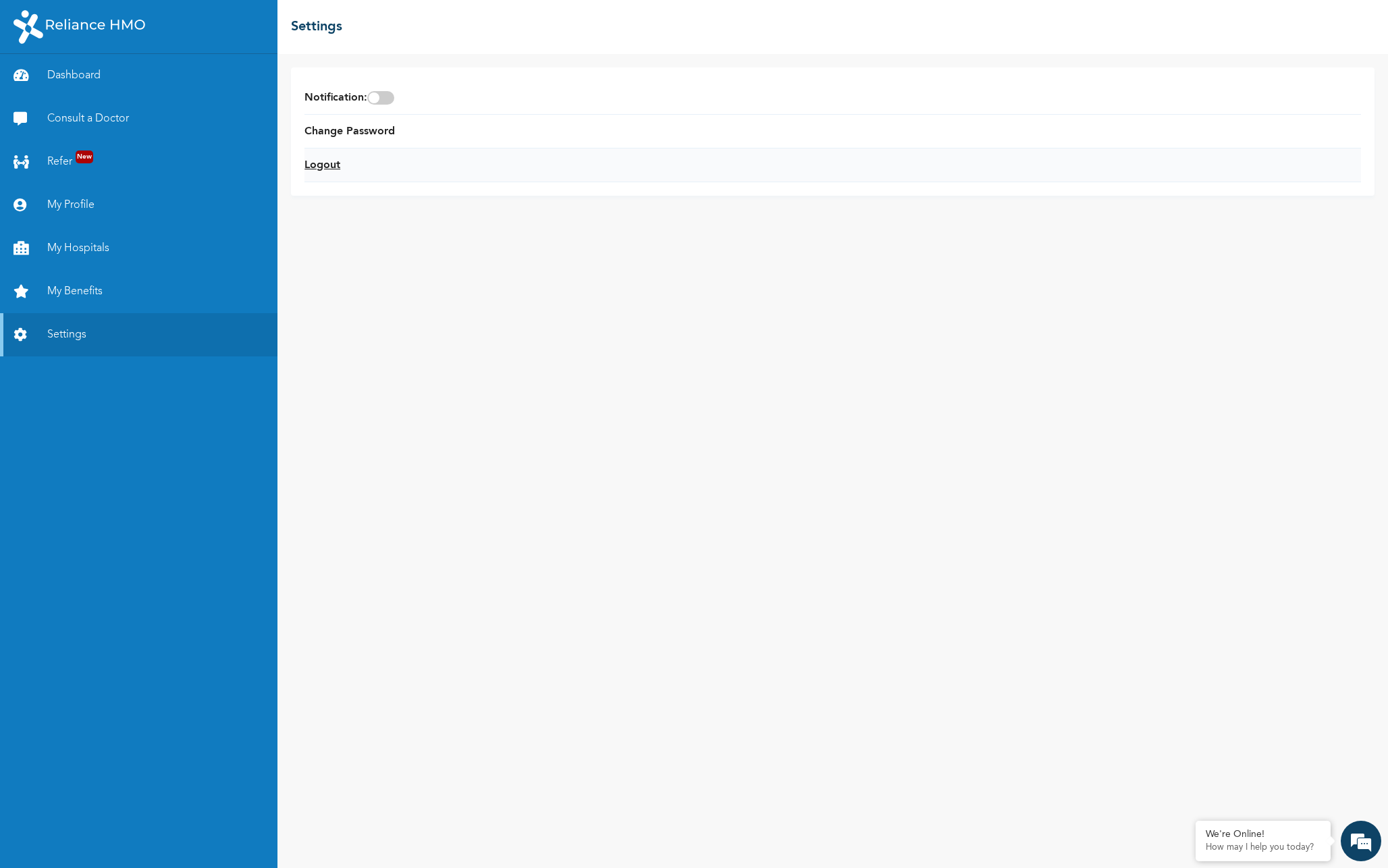
click at [317, 161] on link "Logout" at bounding box center [322, 165] width 36 height 16
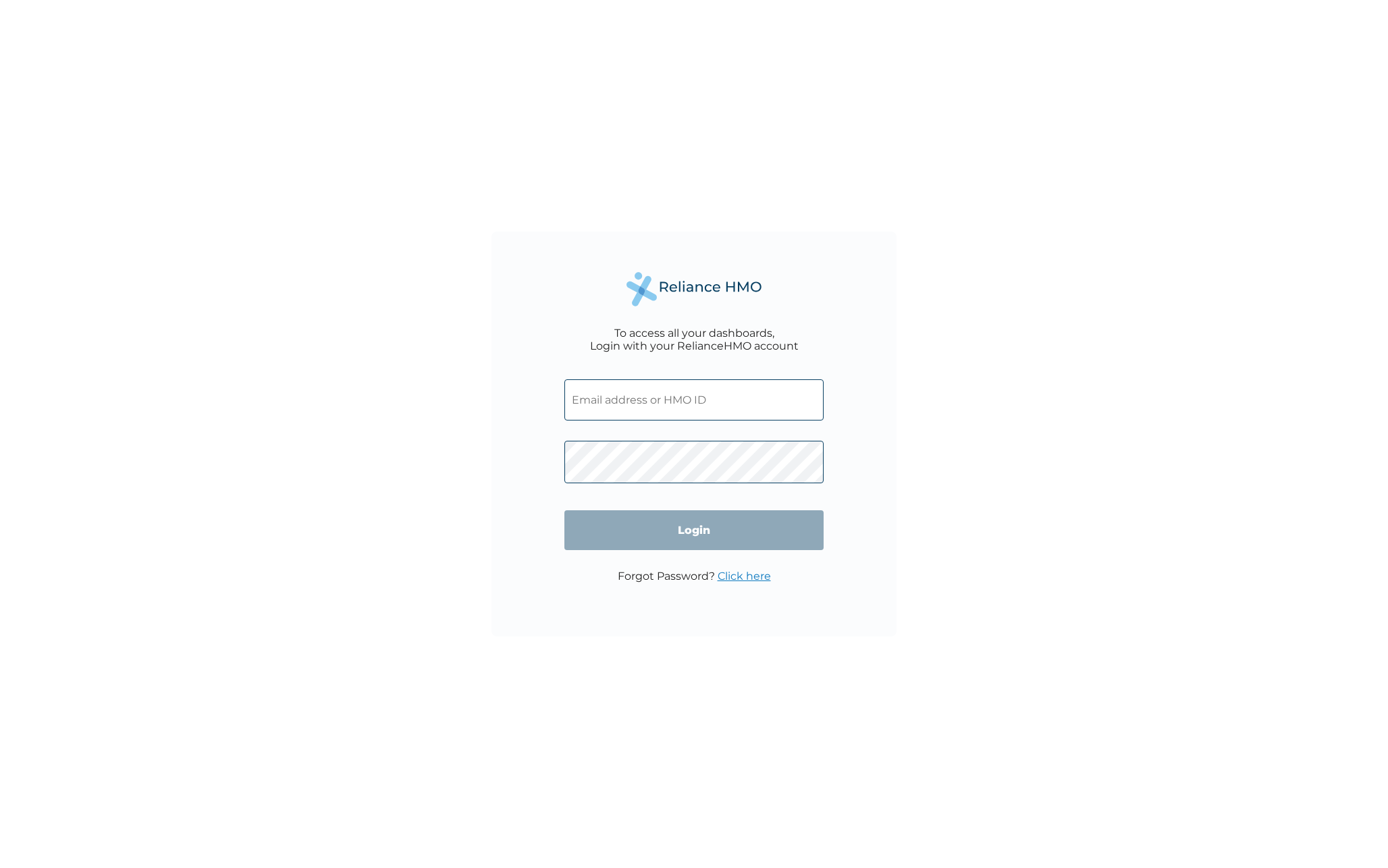
click at [729, 578] on link "Click here" at bounding box center [745, 576] width 53 height 13
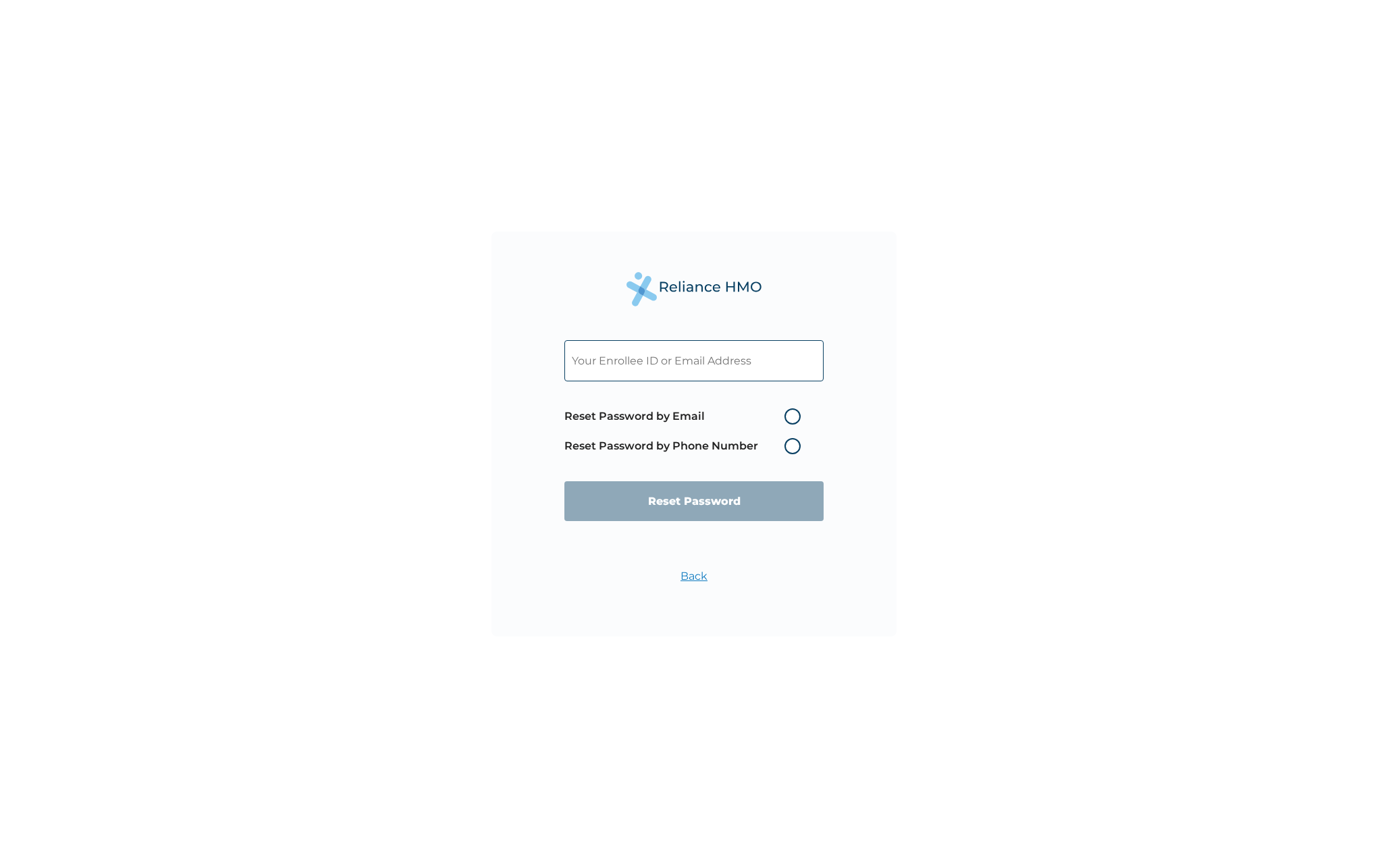
click at [788, 417] on label "Reset Password by Email" at bounding box center [686, 417] width 243 height 16
click at [787, 417] on input "Reset Password by Email" at bounding box center [776, 416] width 22 height 22
radio input "true"
click at [674, 372] on input "text" at bounding box center [694, 360] width 259 height 41
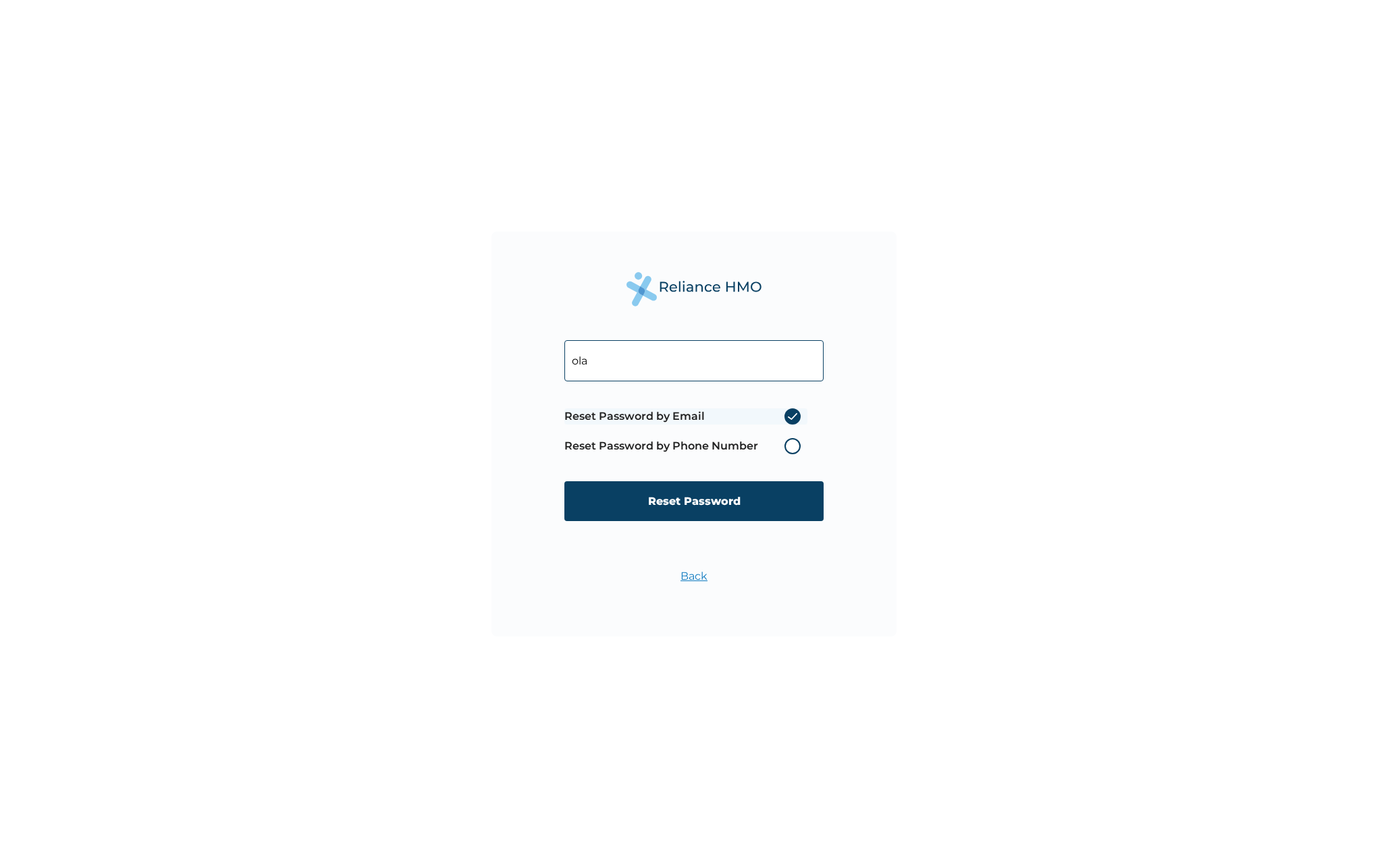
type input "[EMAIL_ADDRESS][DOMAIN_NAME]"
click at [620, 509] on input "Reset Password" at bounding box center [694, 501] width 259 height 40
